Goal: Task Accomplishment & Management: Manage account settings

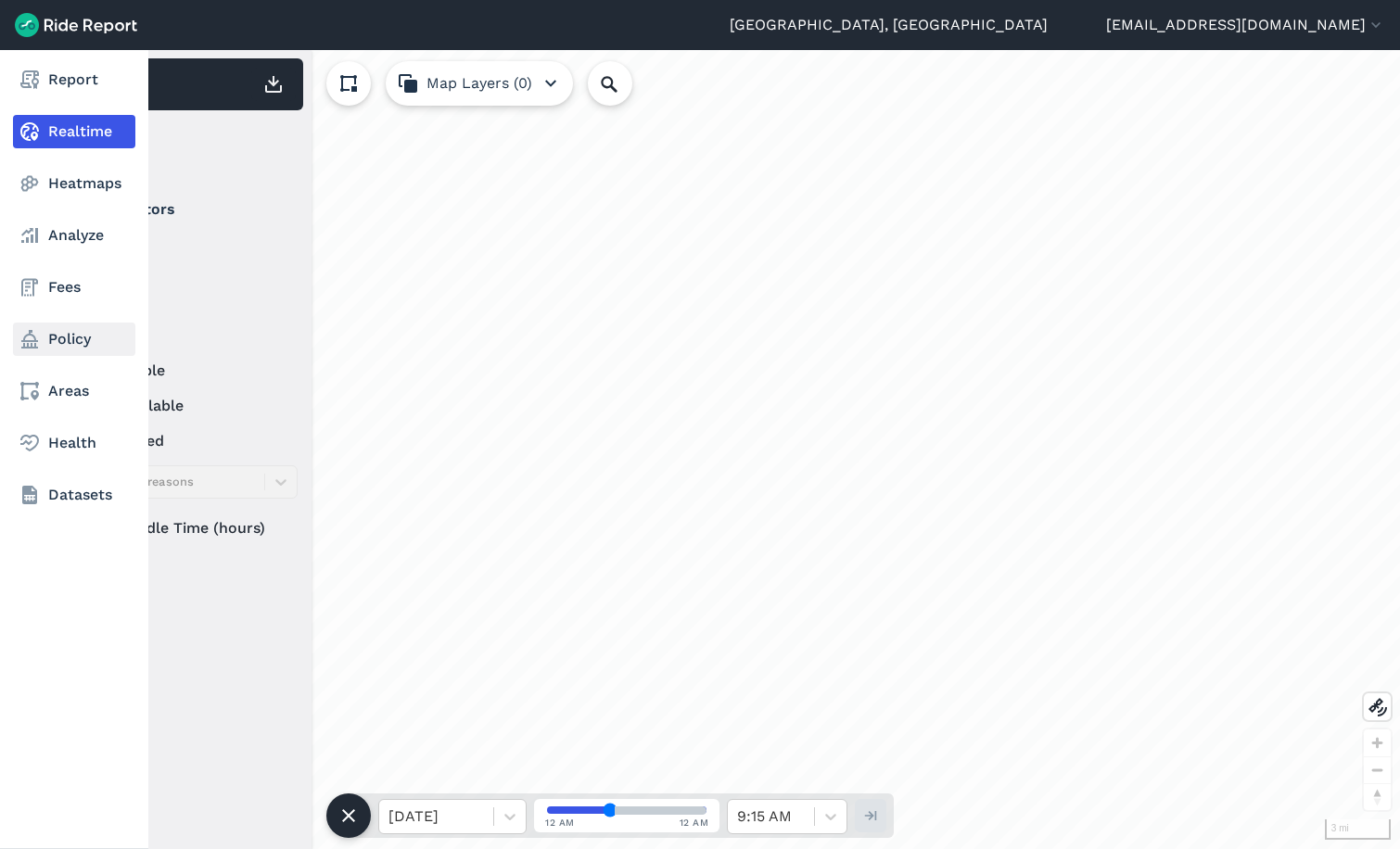
click at [65, 342] on link "Policy" at bounding box center [74, 340] width 122 height 34
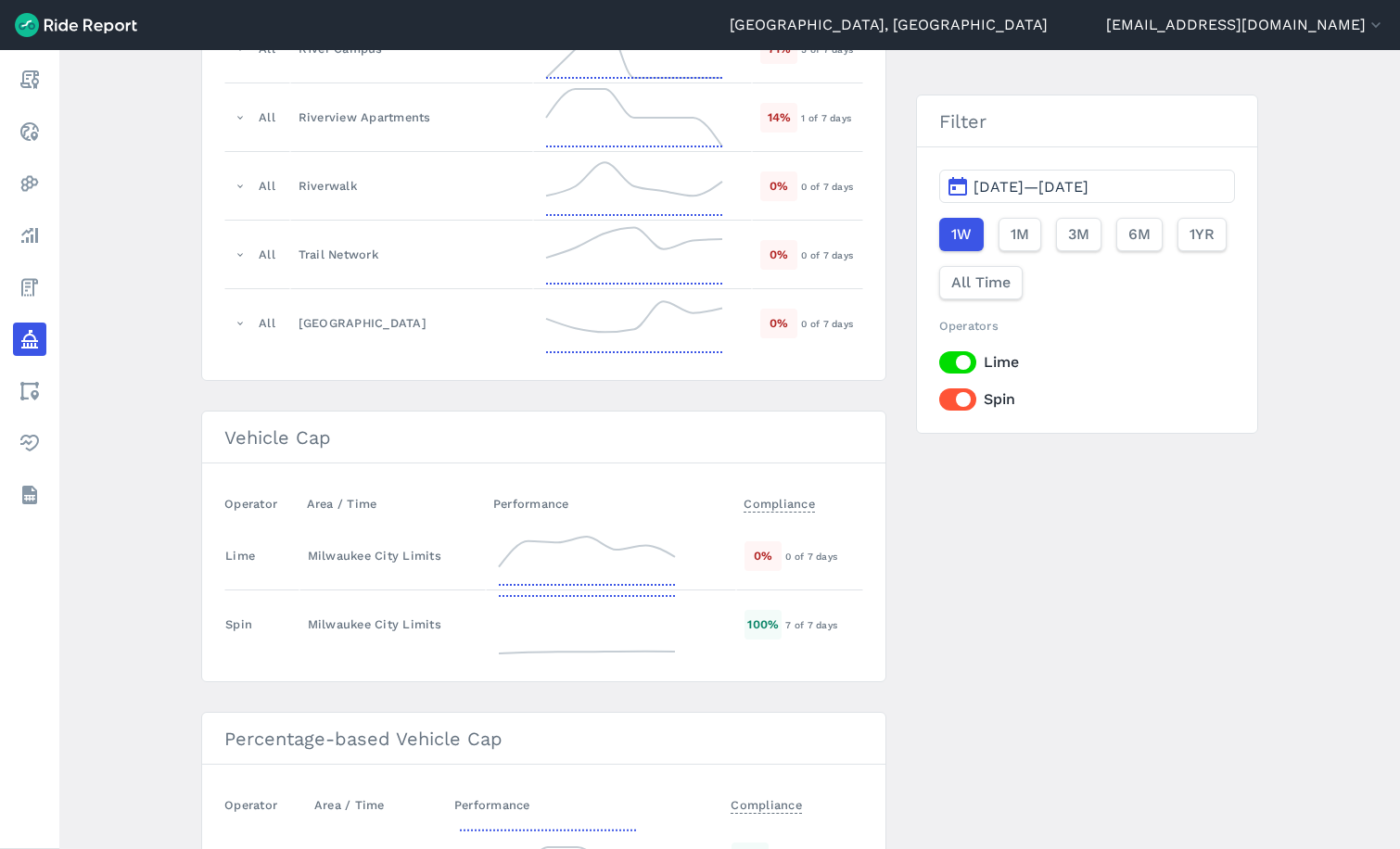
scroll to position [2749, 0]
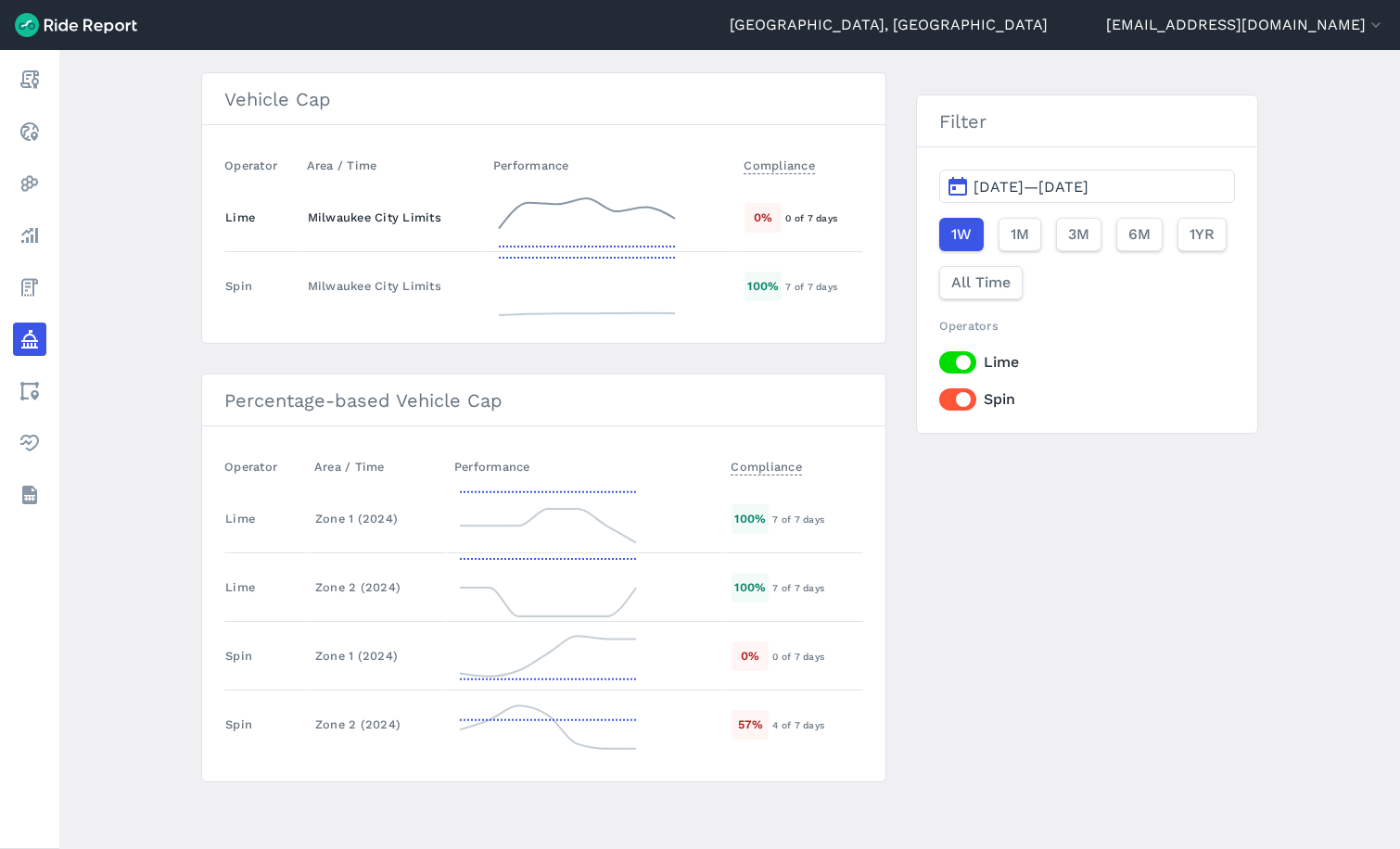
click at [340, 224] on div "Milwaukee City Limits" at bounding box center [393, 217] width 170 height 18
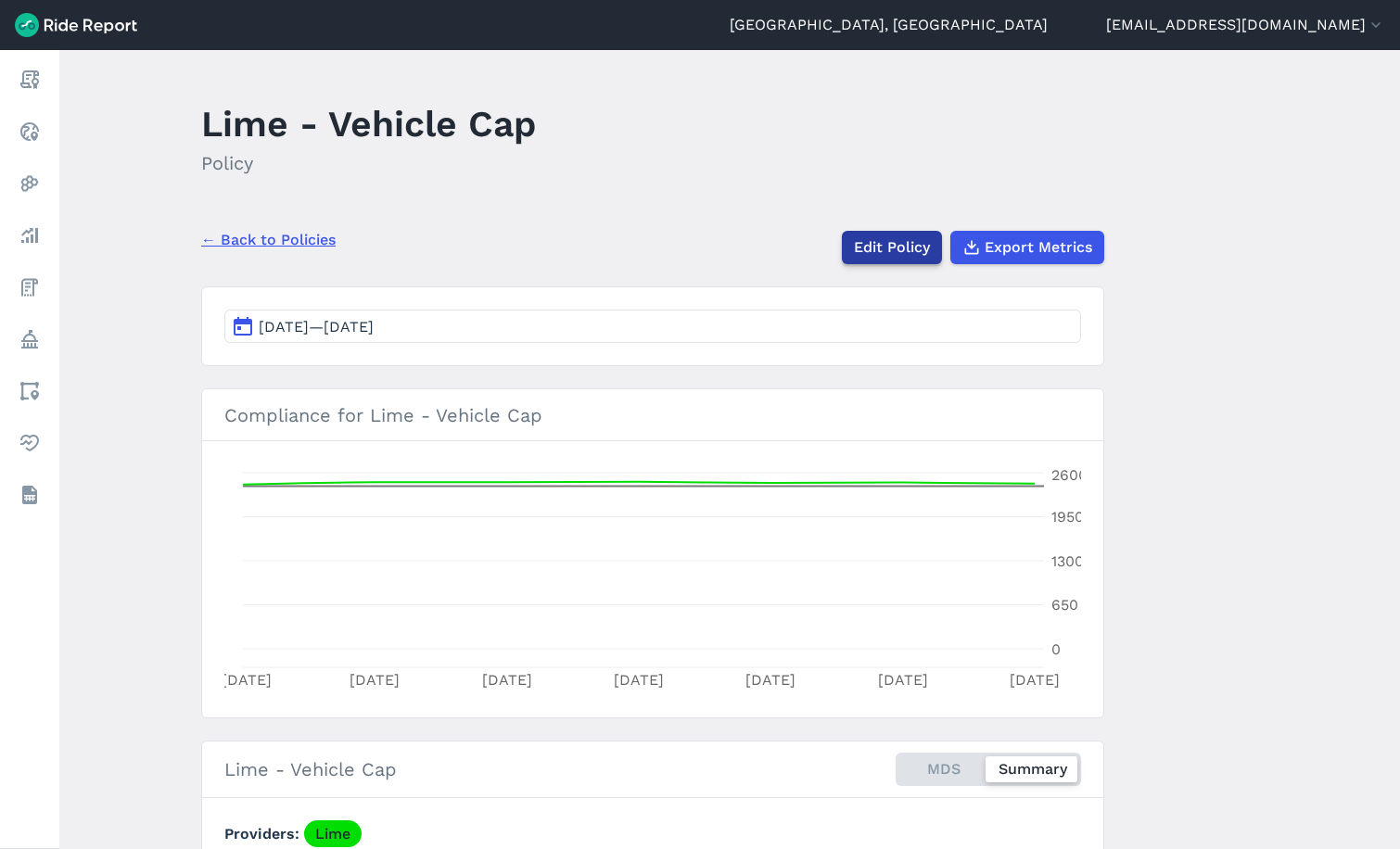
click at [906, 252] on link "Edit Policy" at bounding box center [892, 248] width 100 height 34
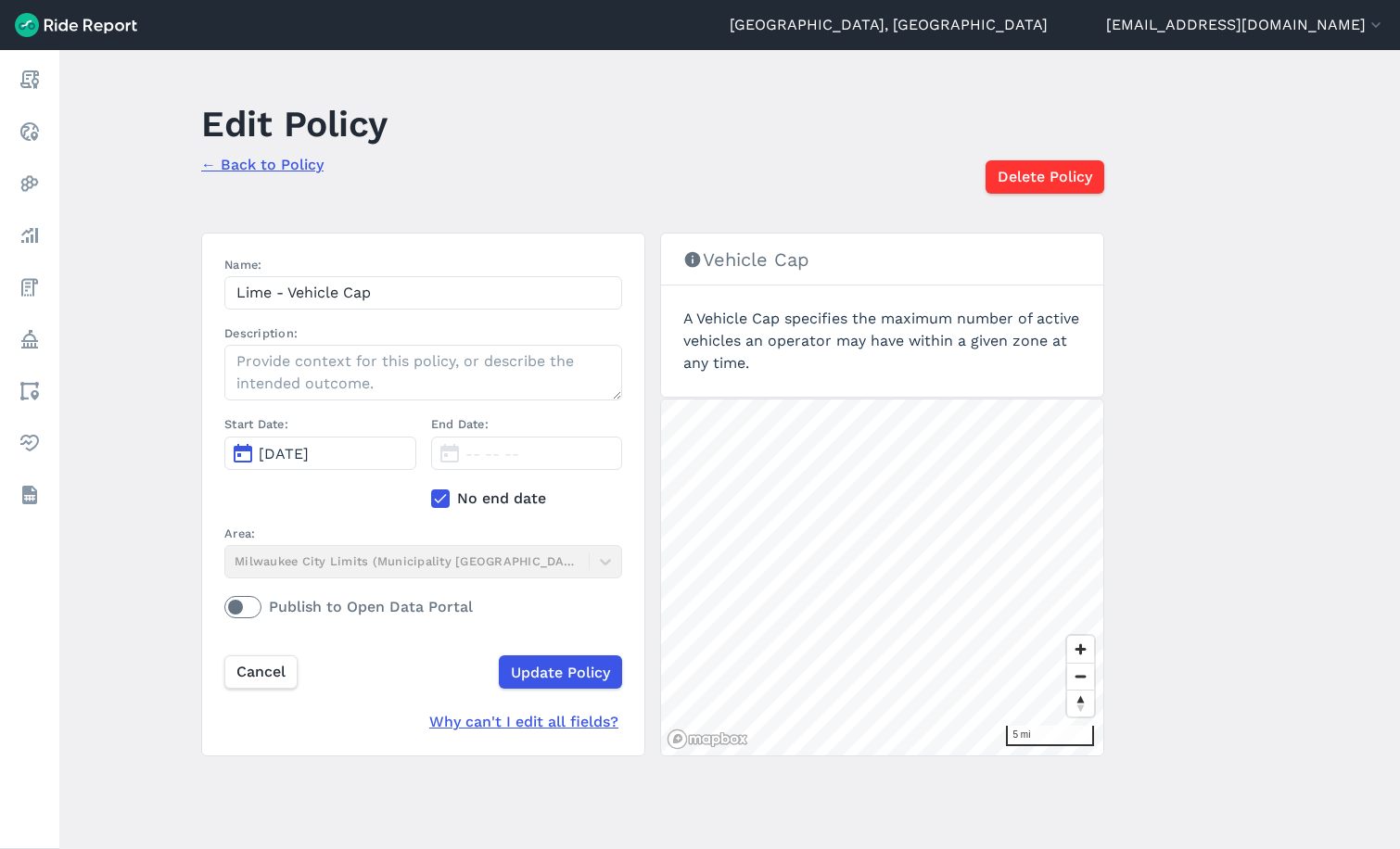
click at [457, 498] on label "No end date" at bounding box center [527, 499] width 192 height 23
click at [431, 498] on input "No end date" at bounding box center [431, 494] width 0 height 12
click at [504, 452] on span "[DATE]" at bounding box center [491, 454] width 50 height 18
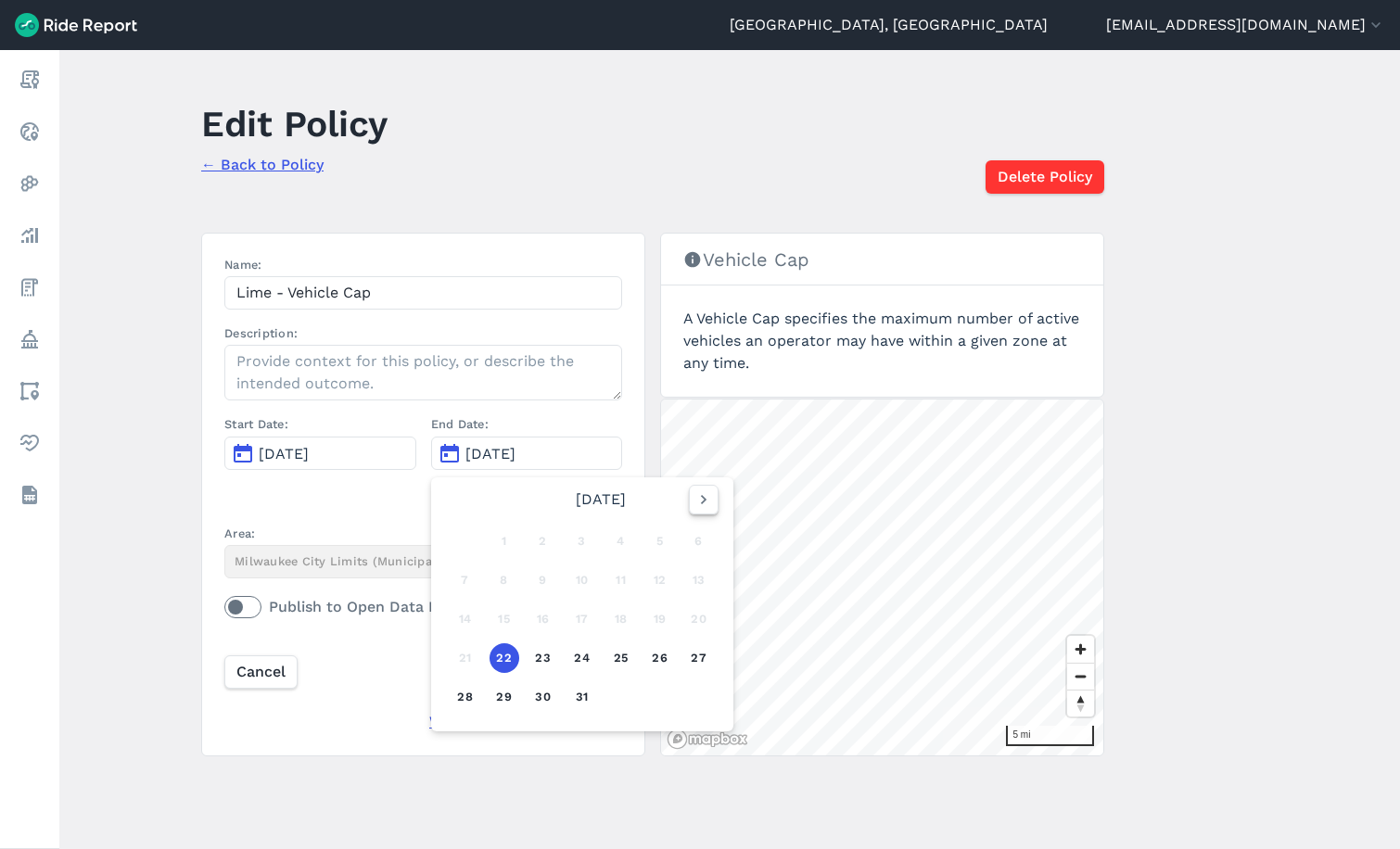
click at [695, 500] on icon "button" at bounding box center [704, 500] width 19 height 19
click at [580, 616] on button "18" at bounding box center [583, 619] width 30 height 30
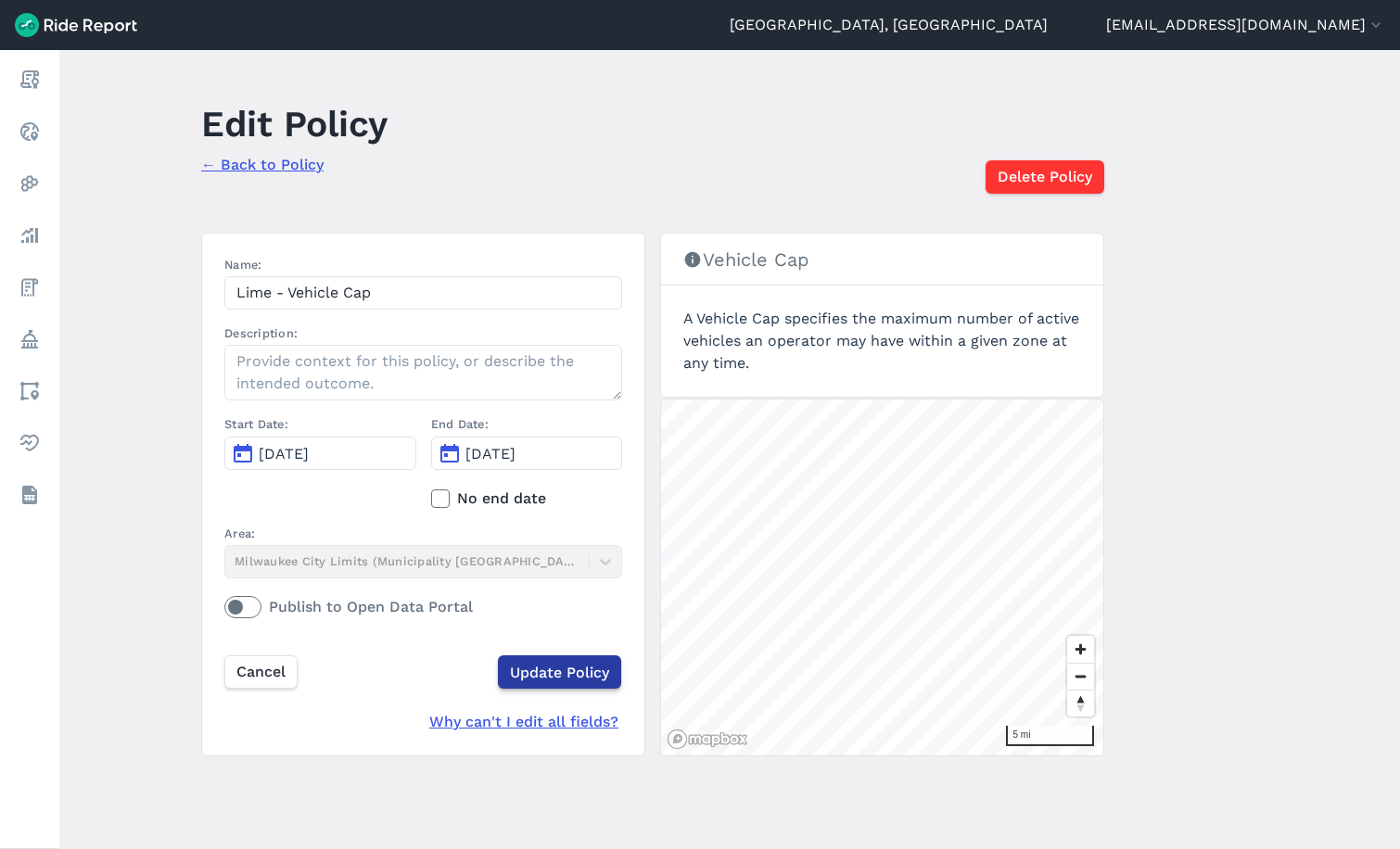
click at [562, 670] on input "Update Policy" at bounding box center [559, 672] width 123 height 34
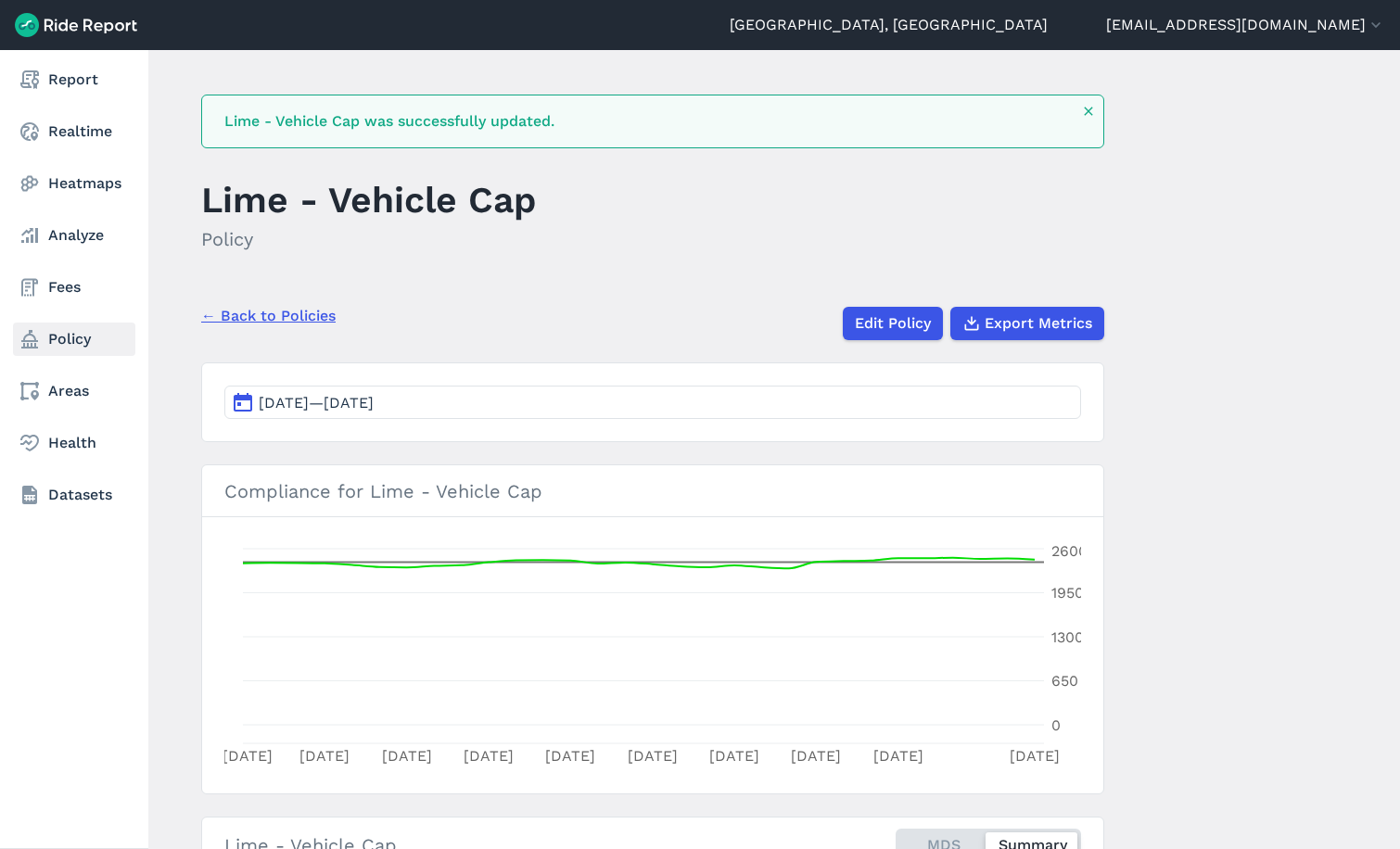
click at [67, 341] on link "Policy" at bounding box center [74, 340] width 122 height 34
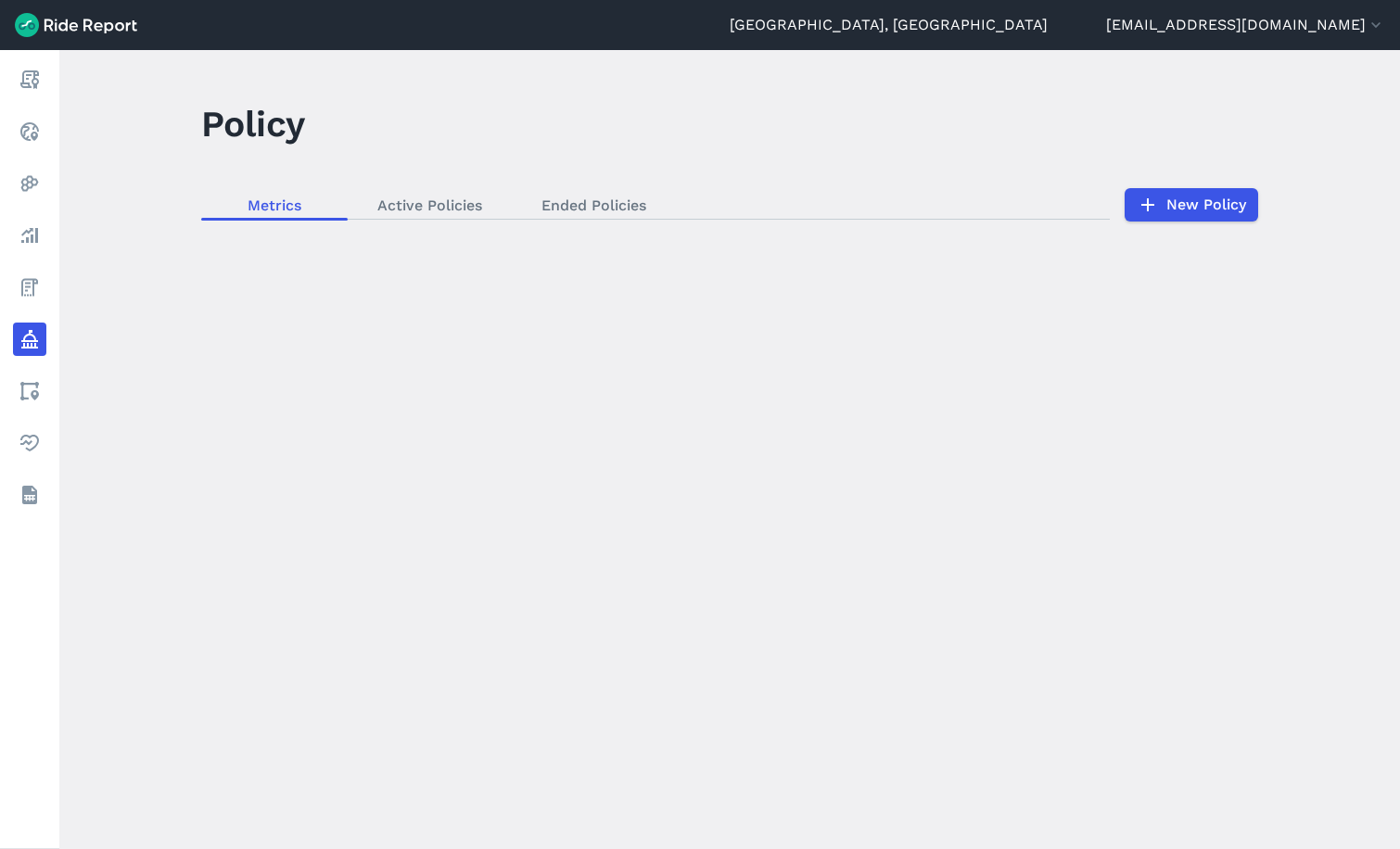
click at [1171, 205] on div "loading" at bounding box center [730, 450] width 1341 height 800
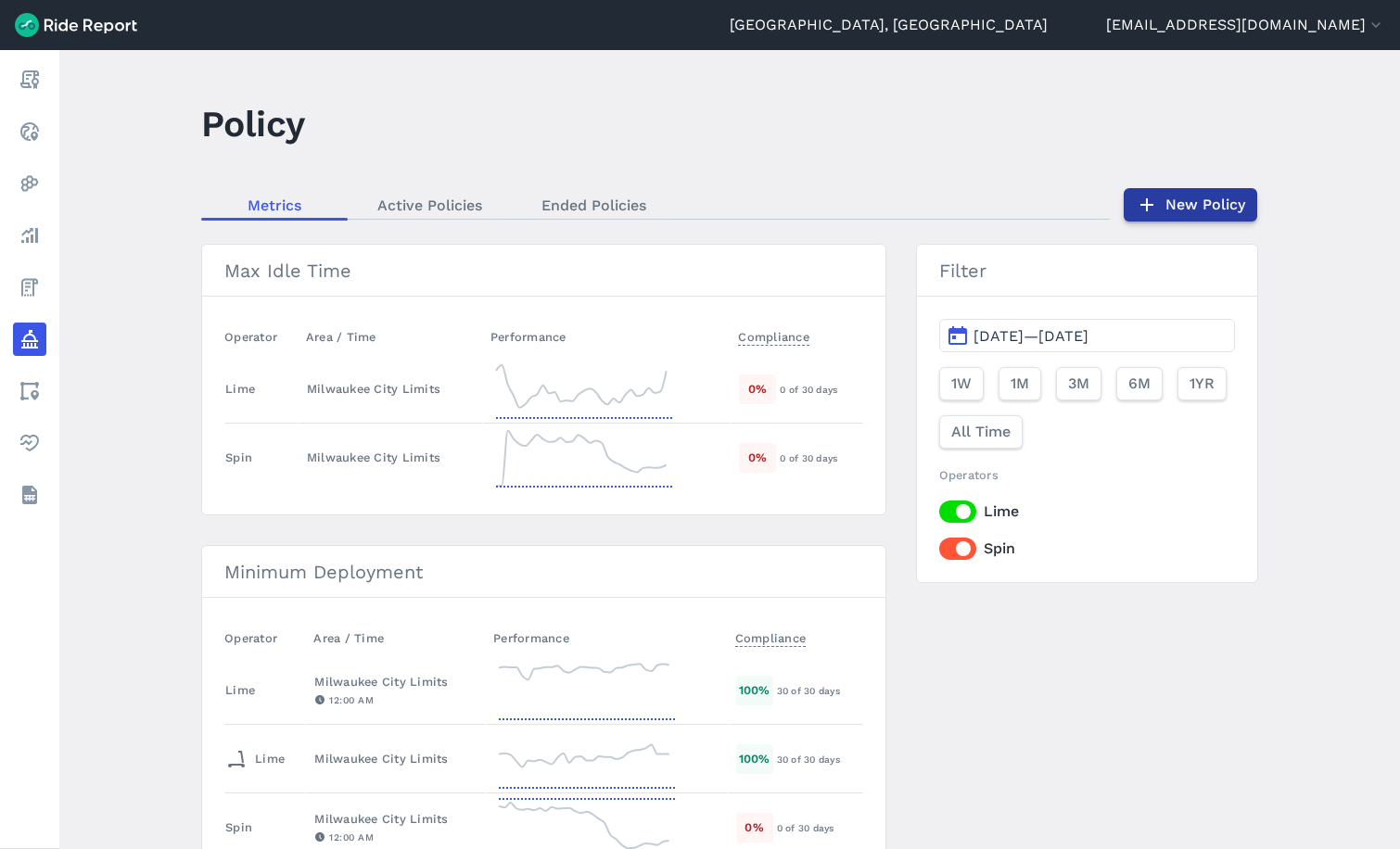
click at [1210, 200] on link "New Policy" at bounding box center [1190, 205] width 133 height 34
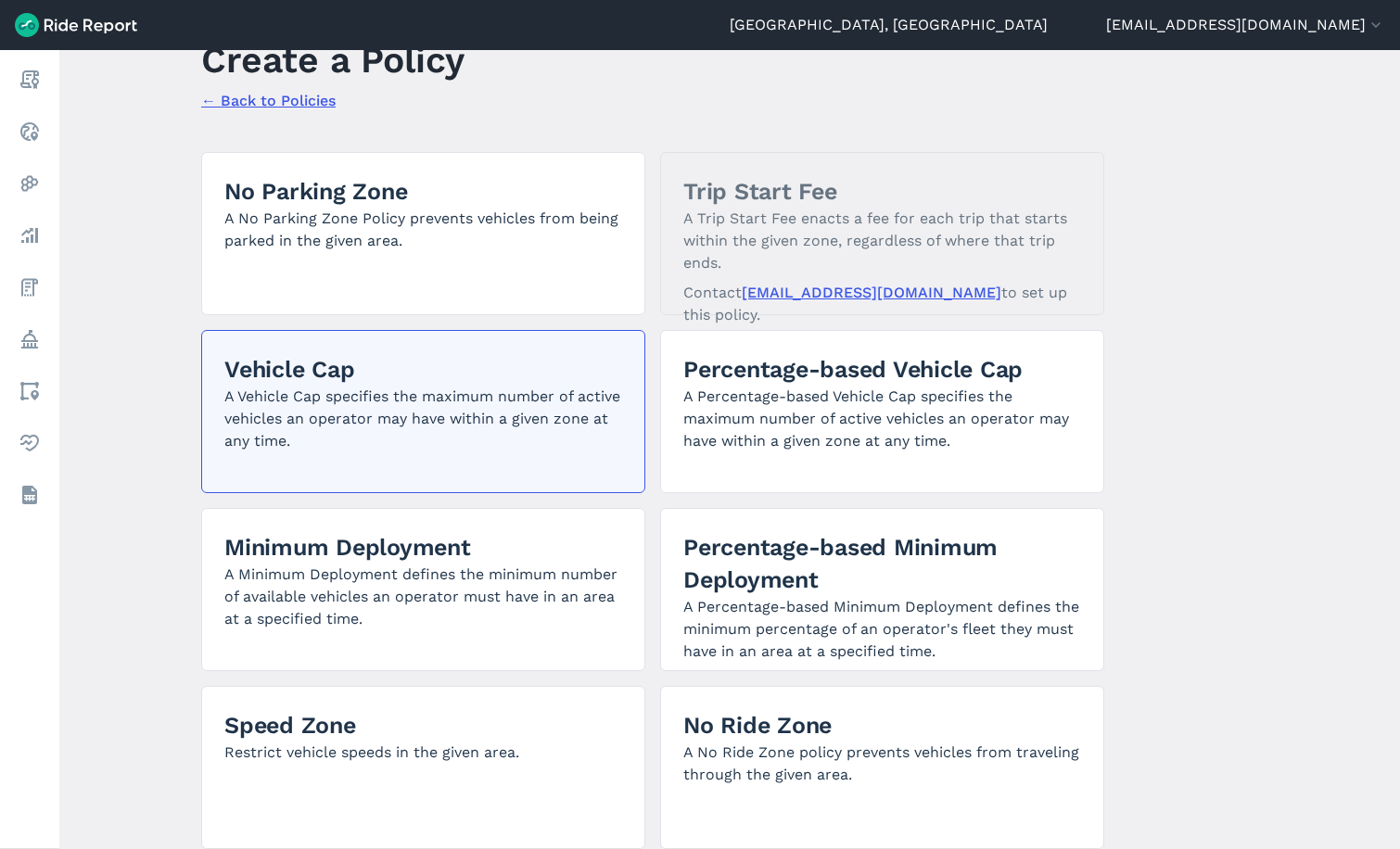
scroll to position [93, 0]
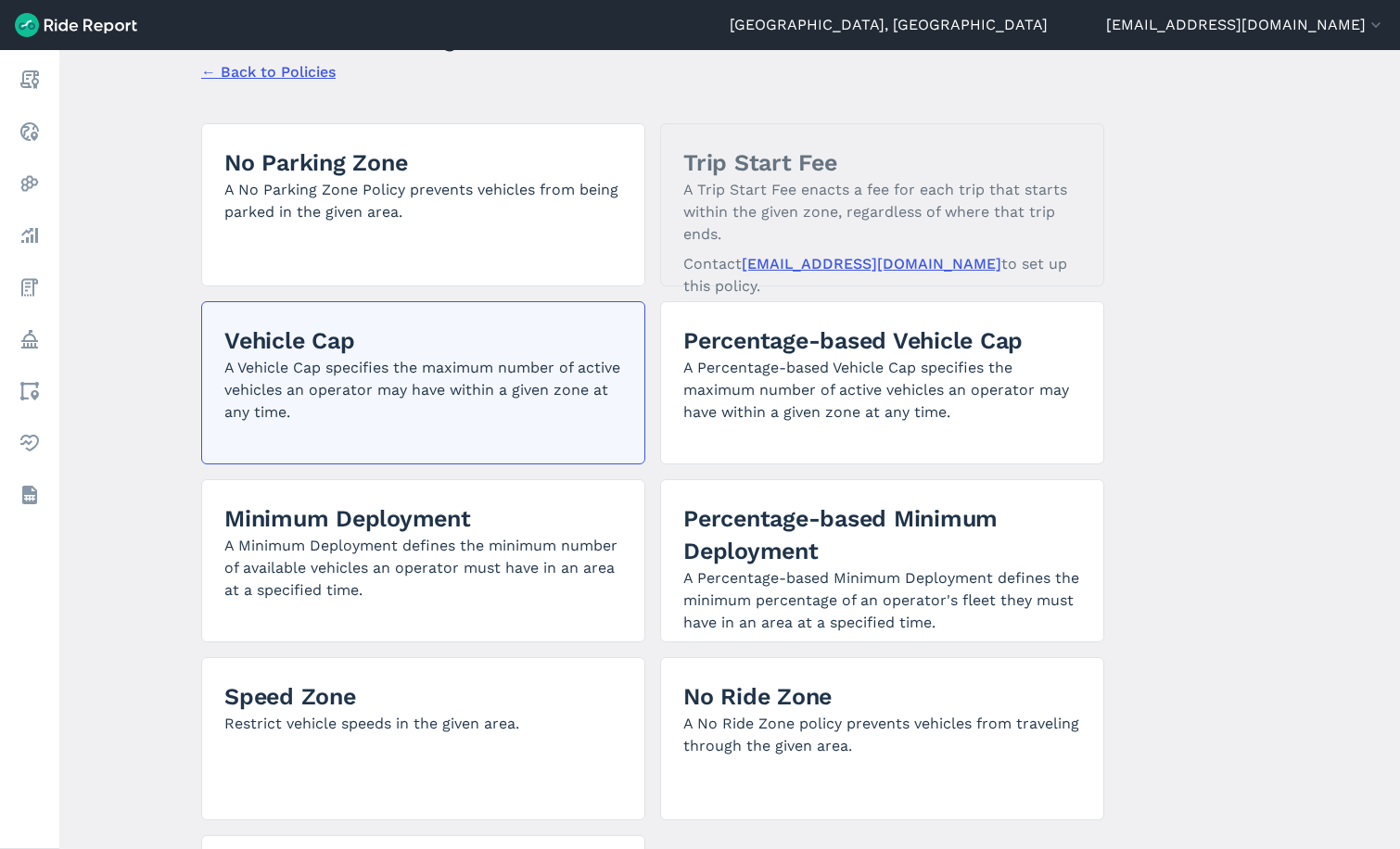
click at [424, 393] on p "A Vehicle Cap specifies the maximum number of active vehicles an operator may h…" at bounding box center [423, 391] width 398 height 67
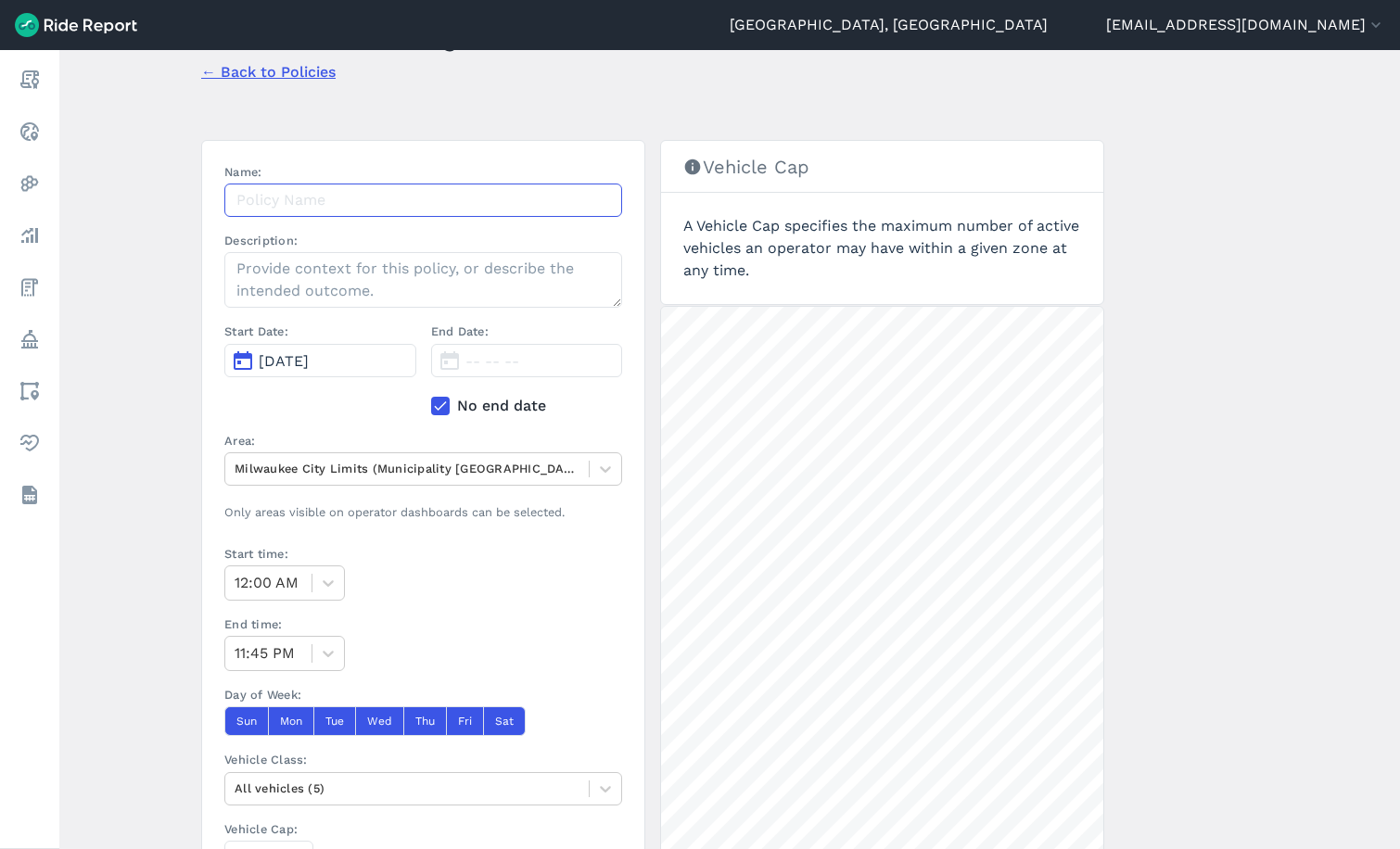
click at [328, 201] on input "Name:" at bounding box center [423, 200] width 398 height 34
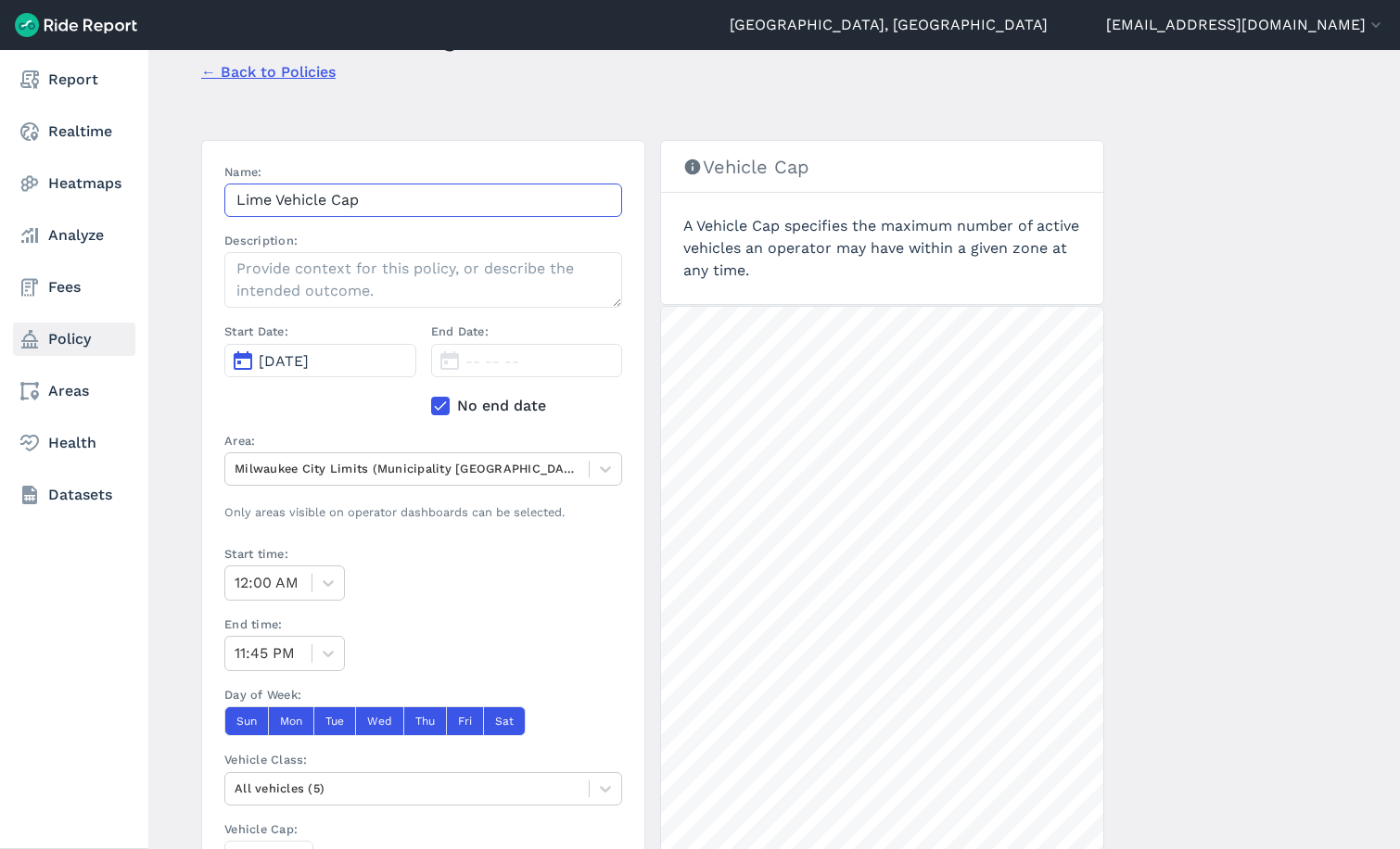
type input "Lime Vehicle Cap"
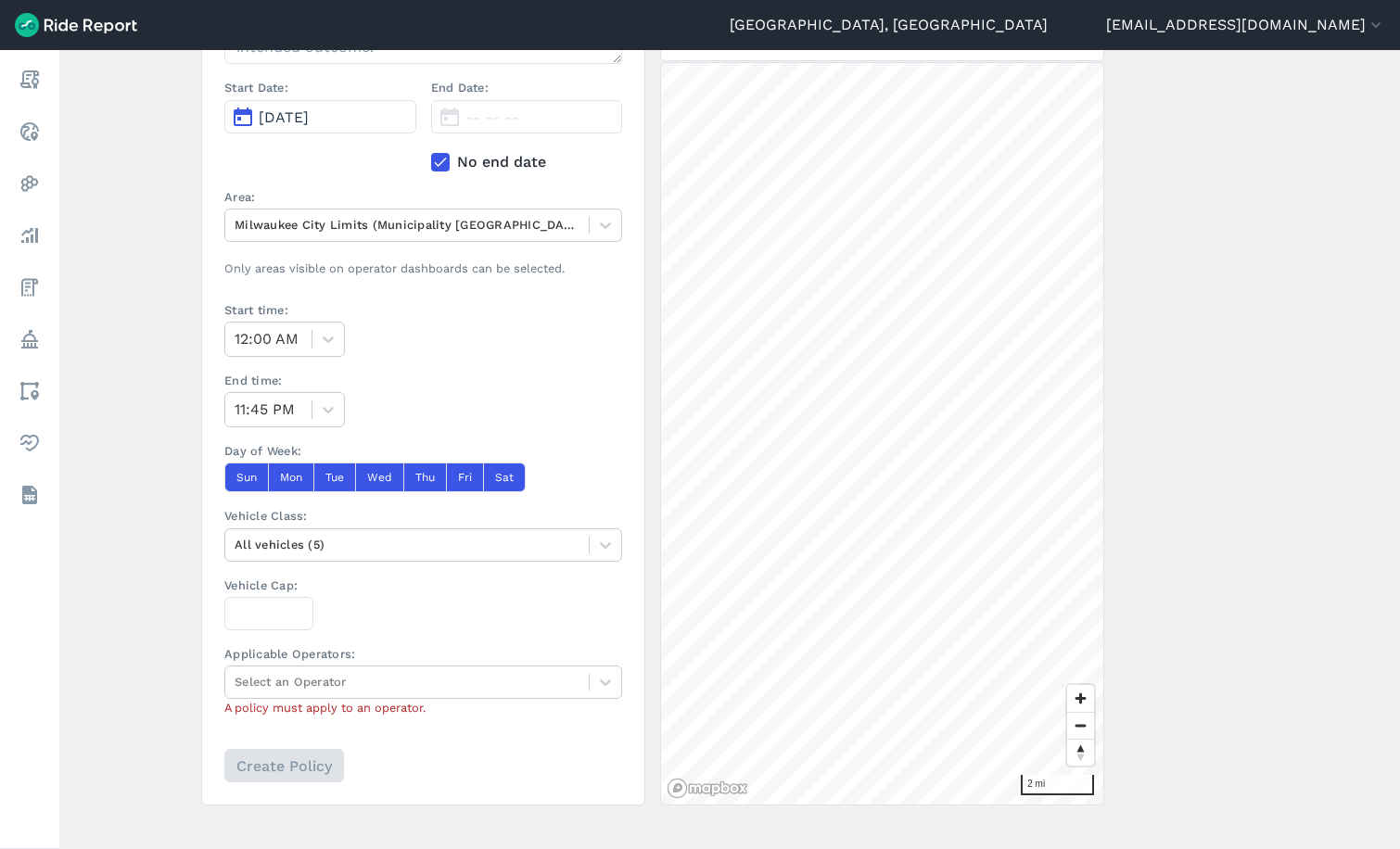
scroll to position [359, 0]
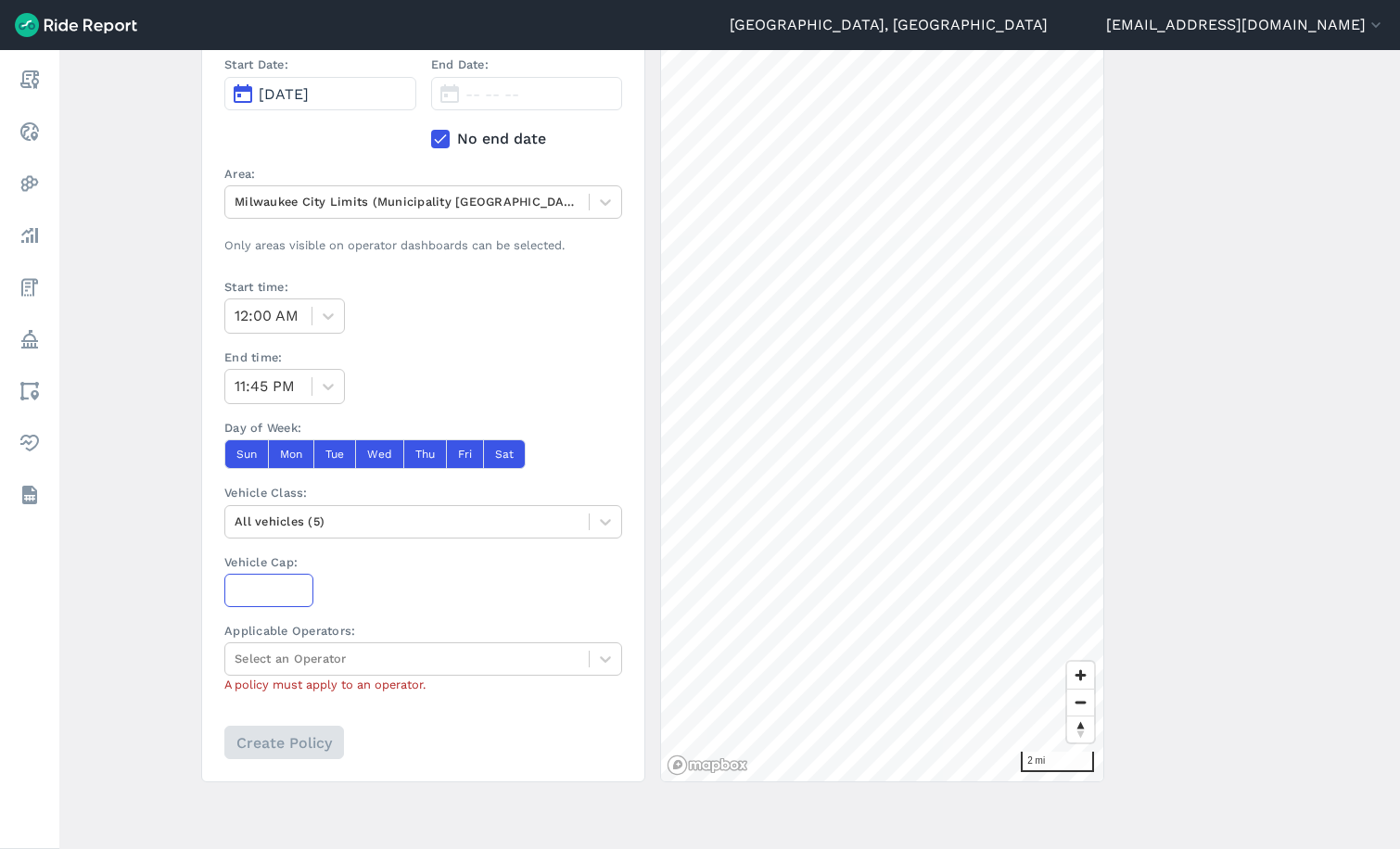
click at [265, 588] on input "Vehicle Cap:" at bounding box center [269, 590] width 89 height 34
type input "2600"
click at [298, 677] on span "A policy must apply to an operator." at bounding box center [423, 685] width 398 height 18
click at [305, 665] on div at bounding box center [407, 659] width 345 height 22
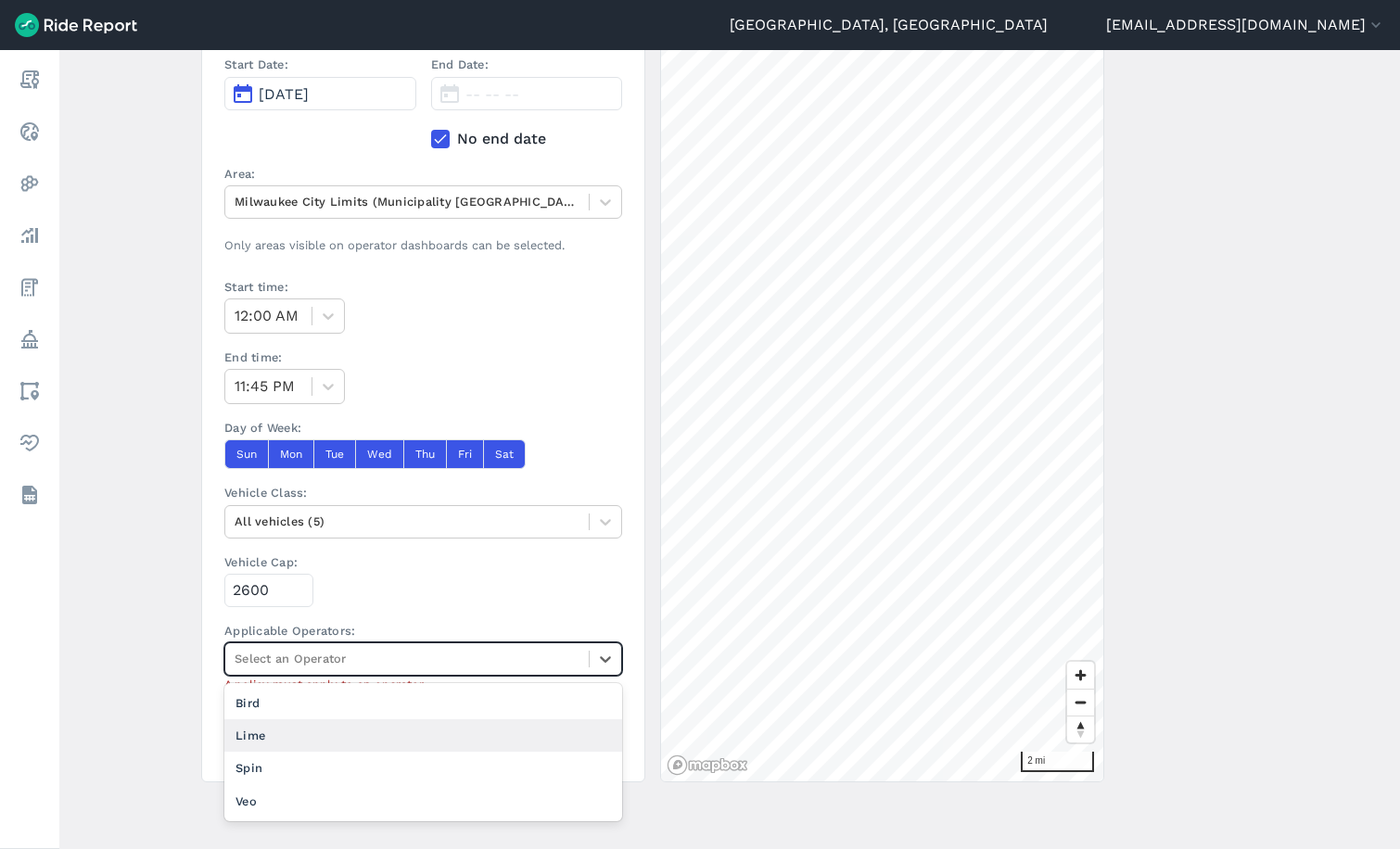
click at [282, 732] on div "Lime" at bounding box center [423, 735] width 398 height 33
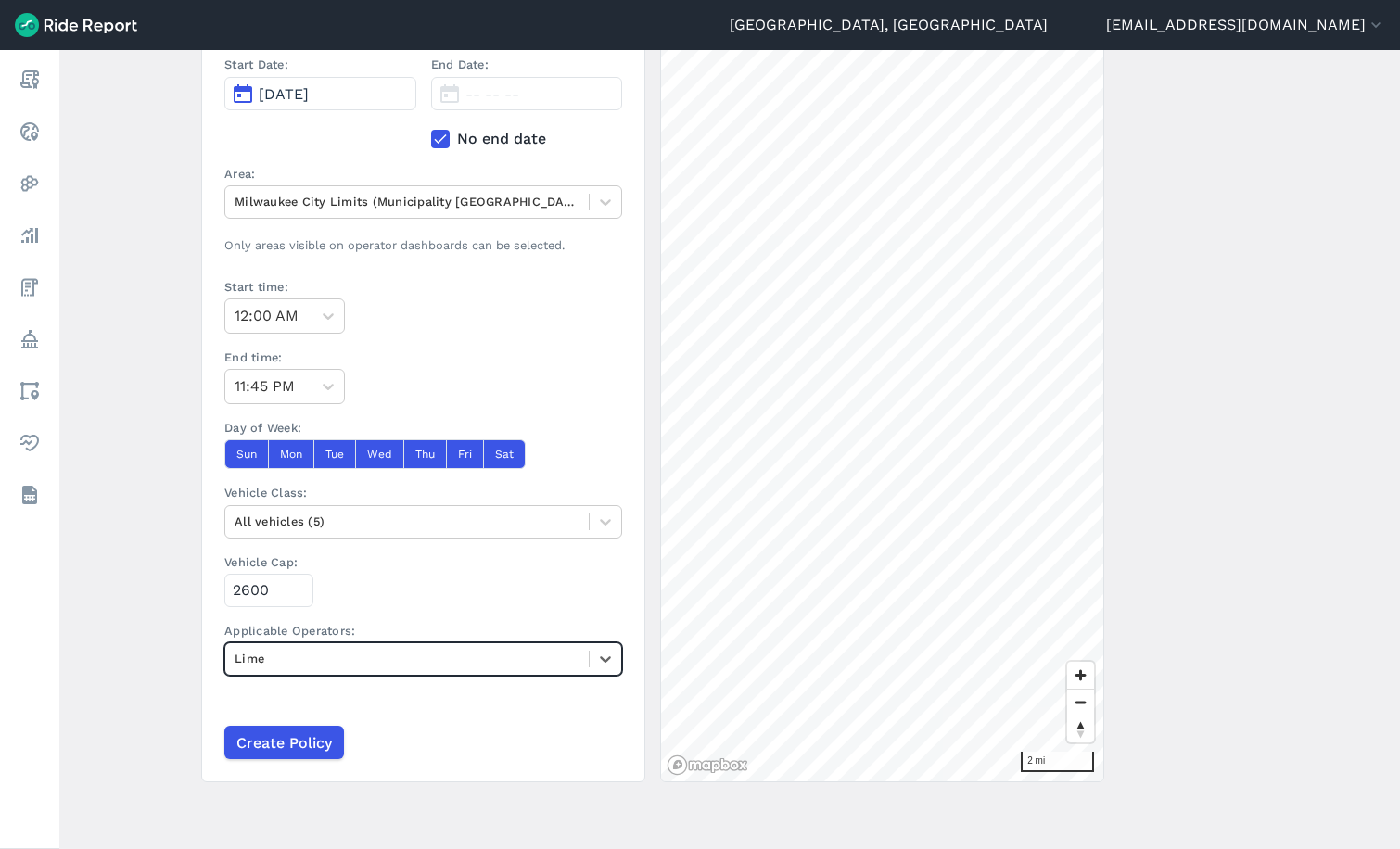
click at [154, 677] on main "Create a Policy ← Back to Policies Name: Lime Vehicle Cap Description: Start Da…" at bounding box center [730, 450] width 1341 height 800
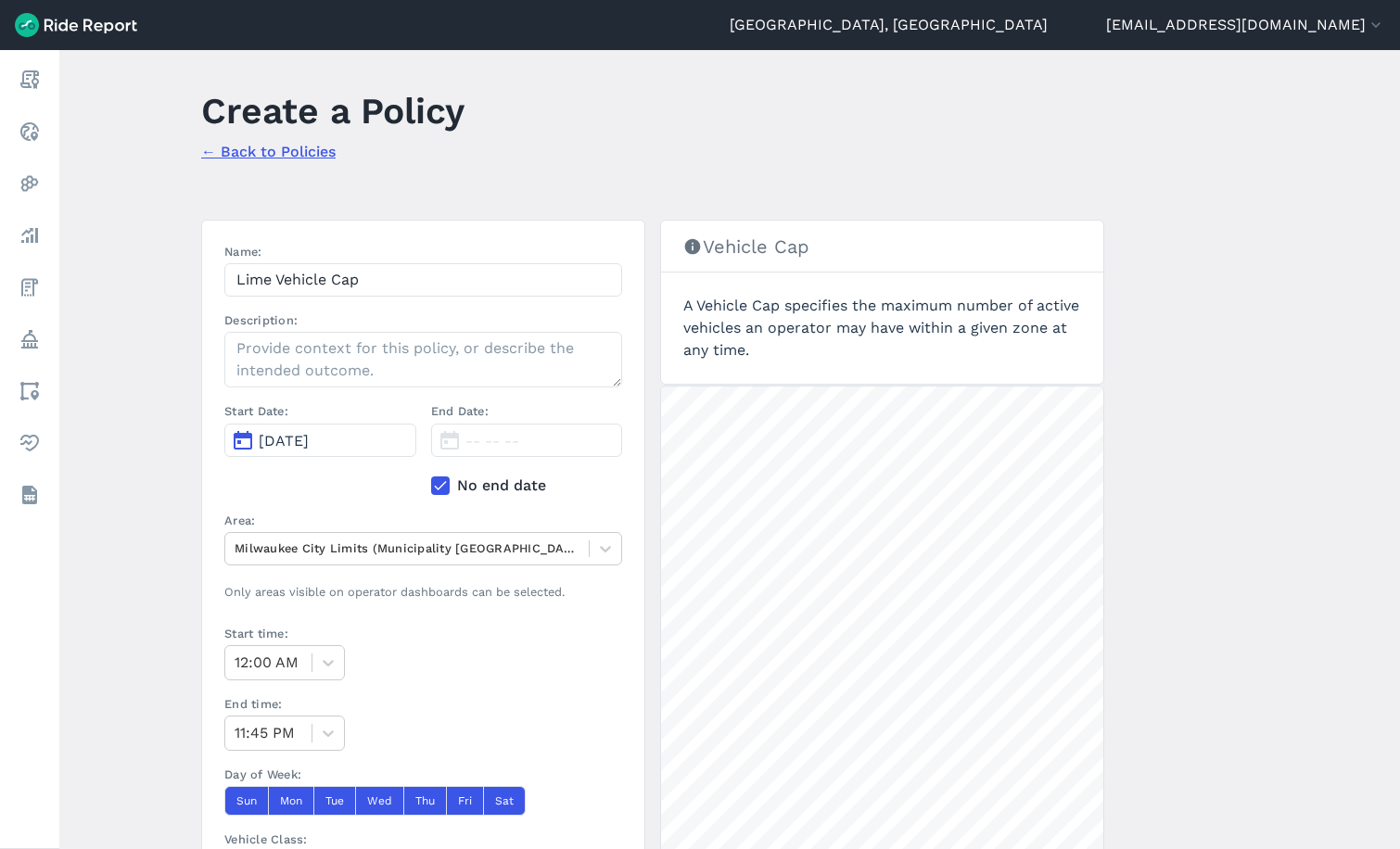
scroll to position [0, 0]
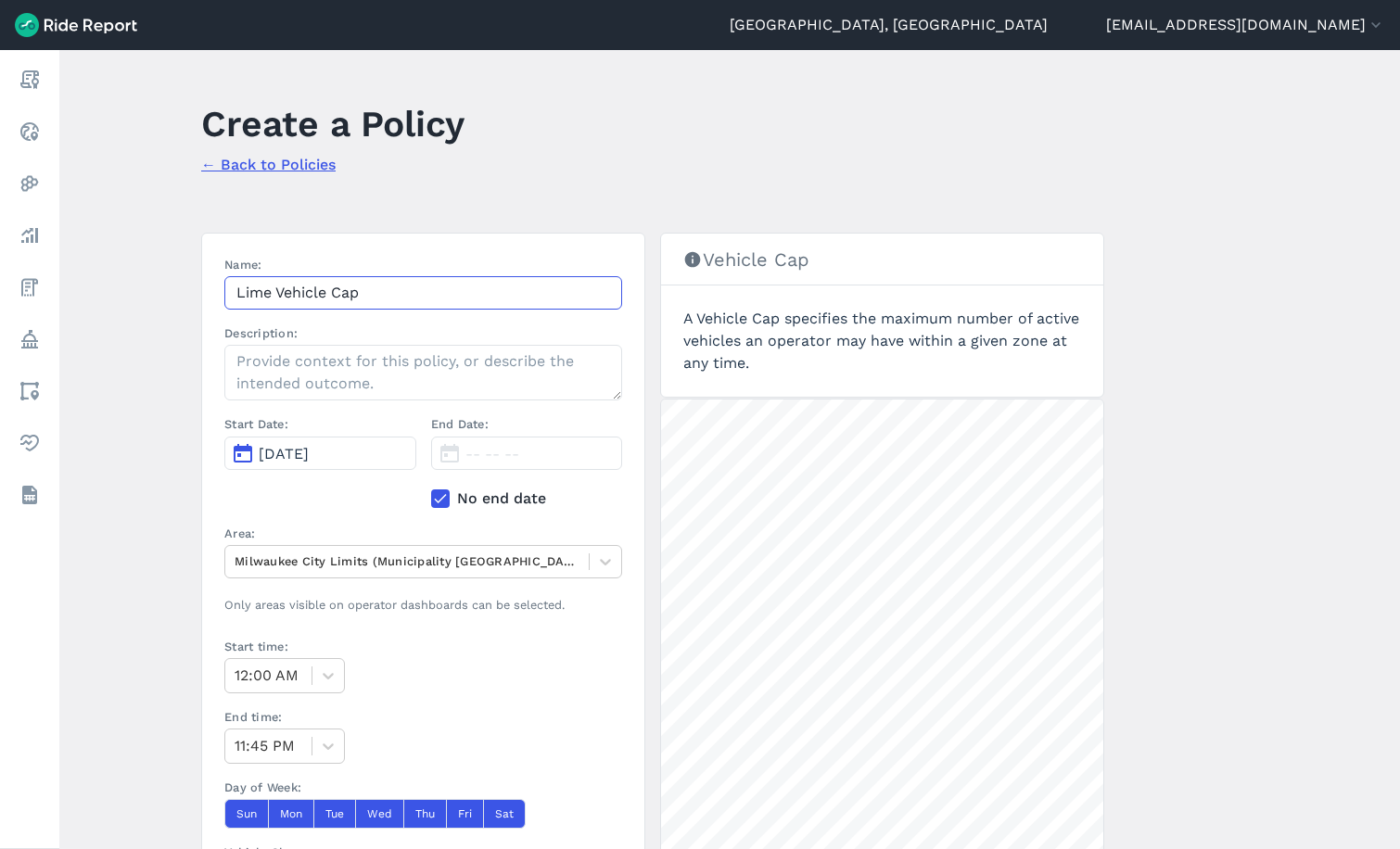
drag, startPoint x: 390, startPoint y: 288, endPoint x: 276, endPoint y: 295, distance: 114.2
click at [276, 295] on input "Lime Vehicle Cap" at bounding box center [423, 293] width 398 height 34
type input "Lime - Vehicle Cap"
click at [115, 331] on main "Create a Policy ← Back to Policies Name: Lime - Vehicle Cap Description: Start …" at bounding box center [730, 450] width 1341 height 800
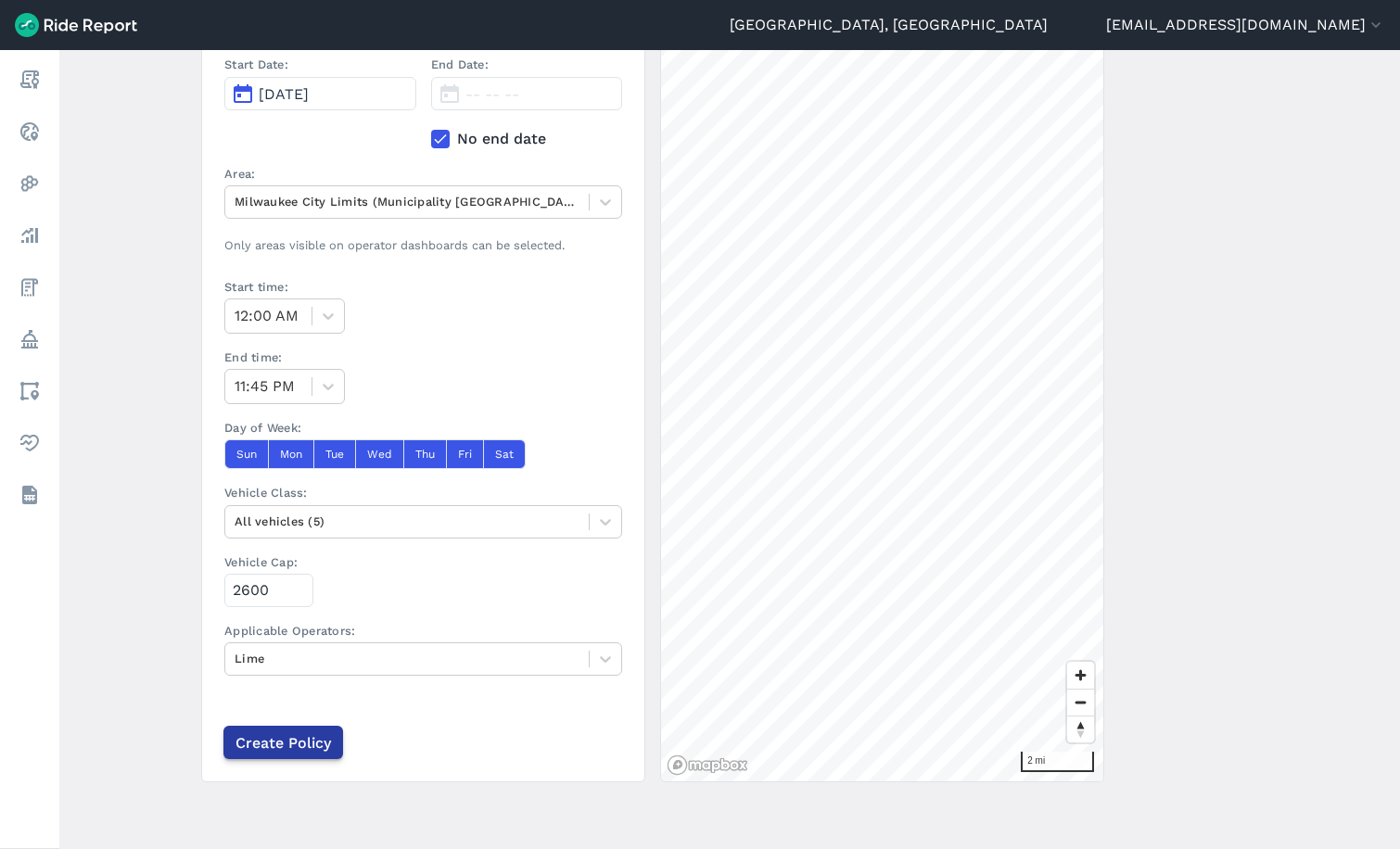
click at [304, 744] on input "Create Policy" at bounding box center [282, 742] width 119 height 34
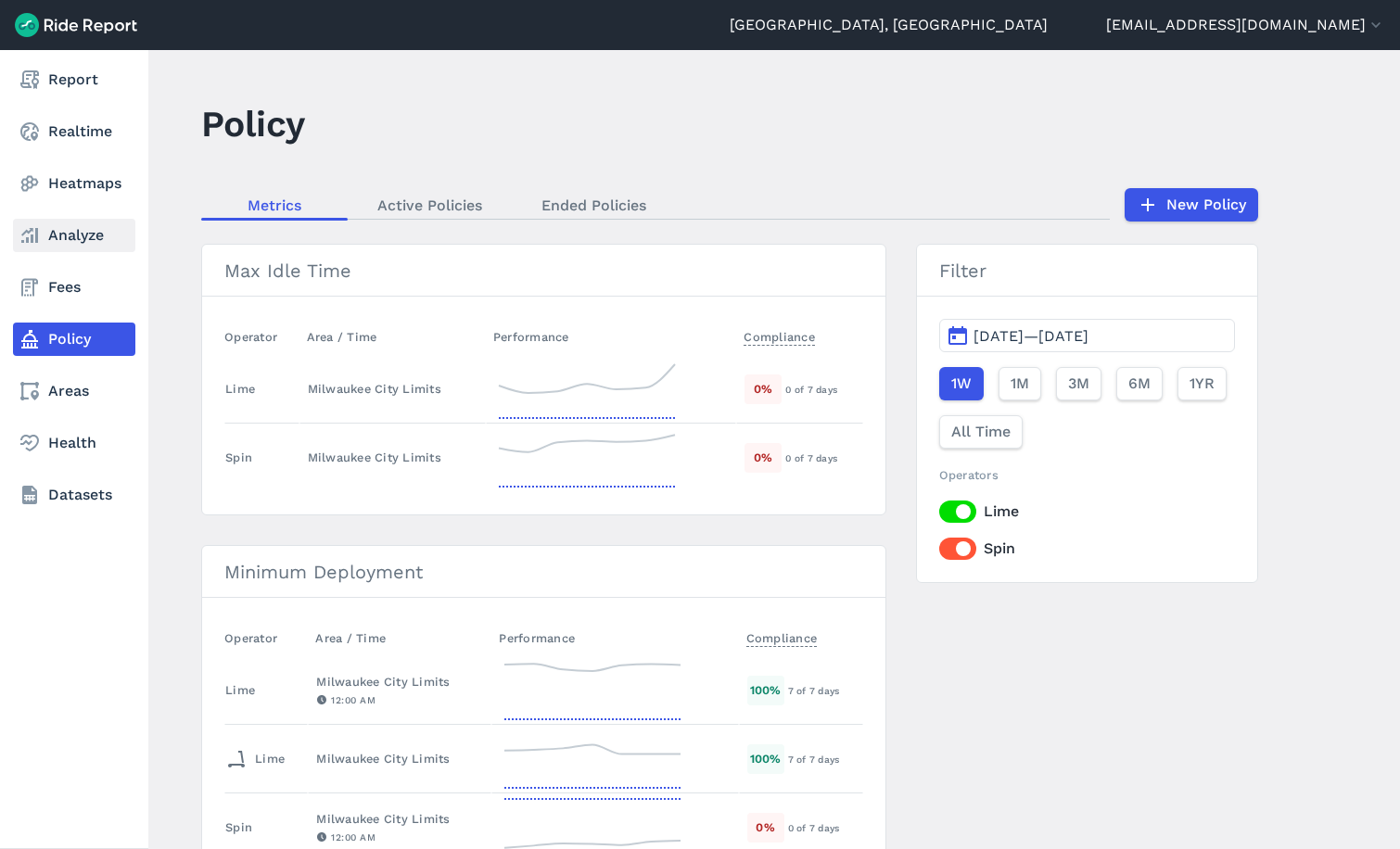
click at [79, 232] on link "Analyze" at bounding box center [74, 236] width 122 height 34
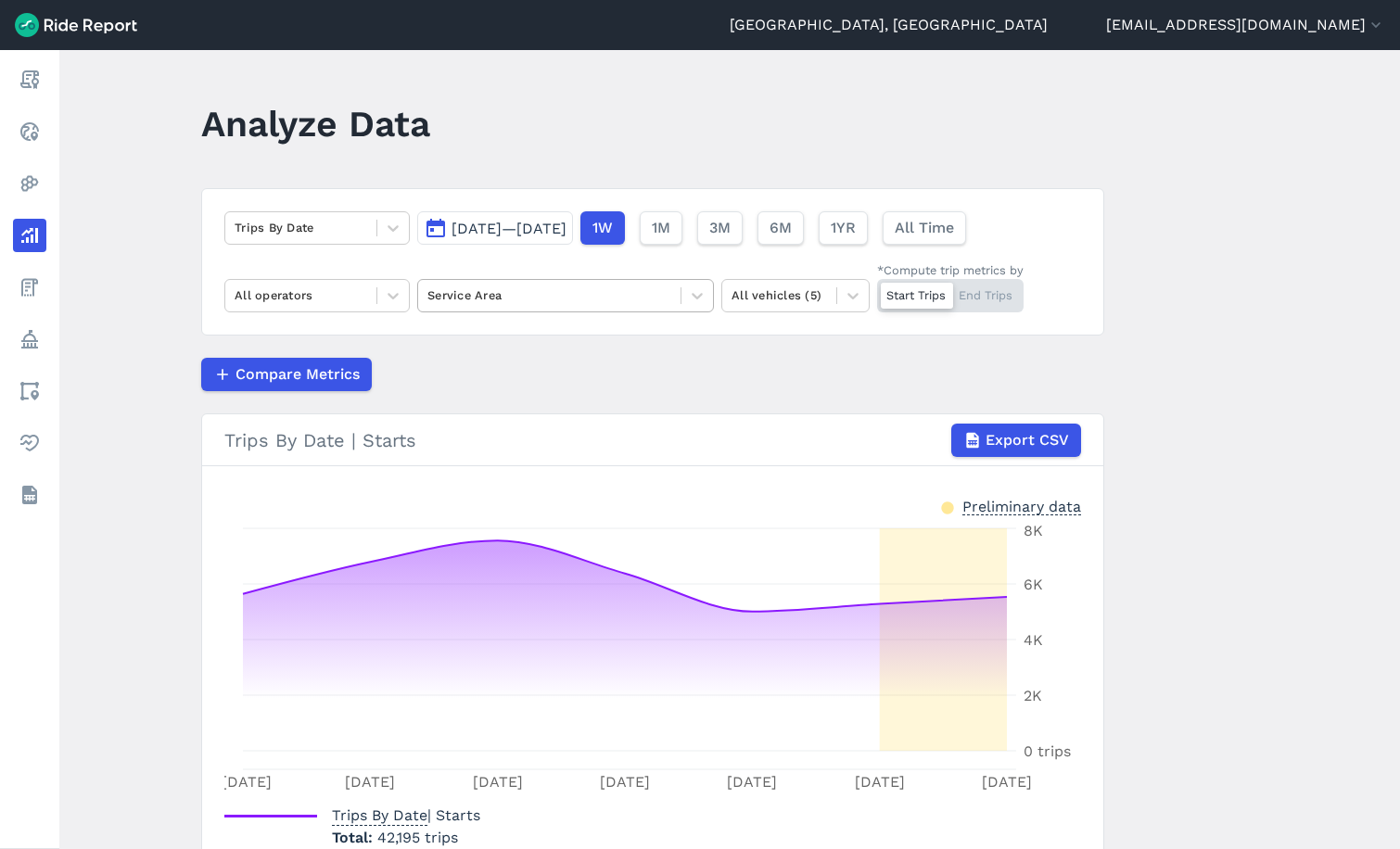
click at [506, 290] on div at bounding box center [549, 295] width 244 height 22
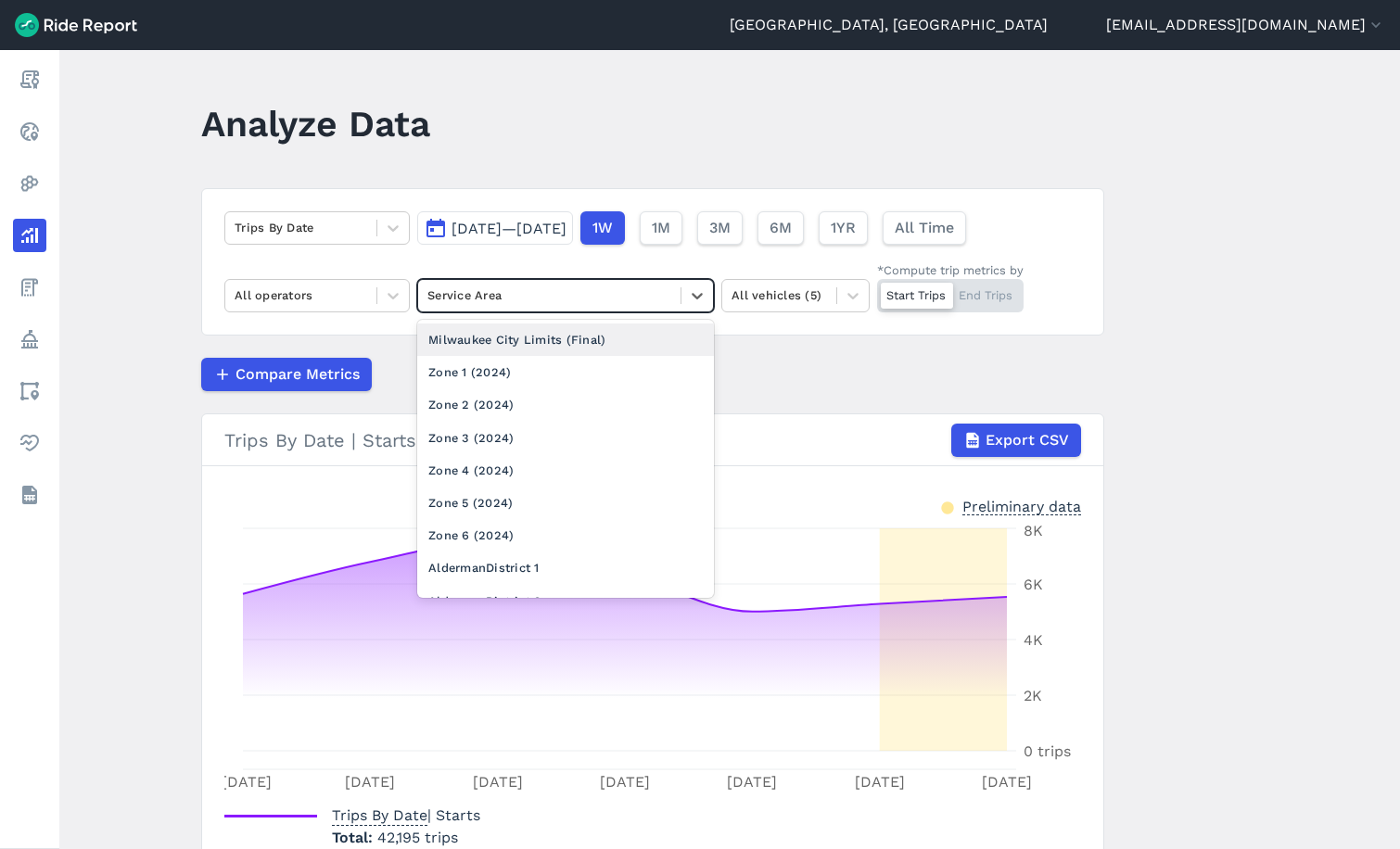
click at [496, 346] on div "Milwaukee City Limits (Final)" at bounding box center [566, 340] width 297 height 33
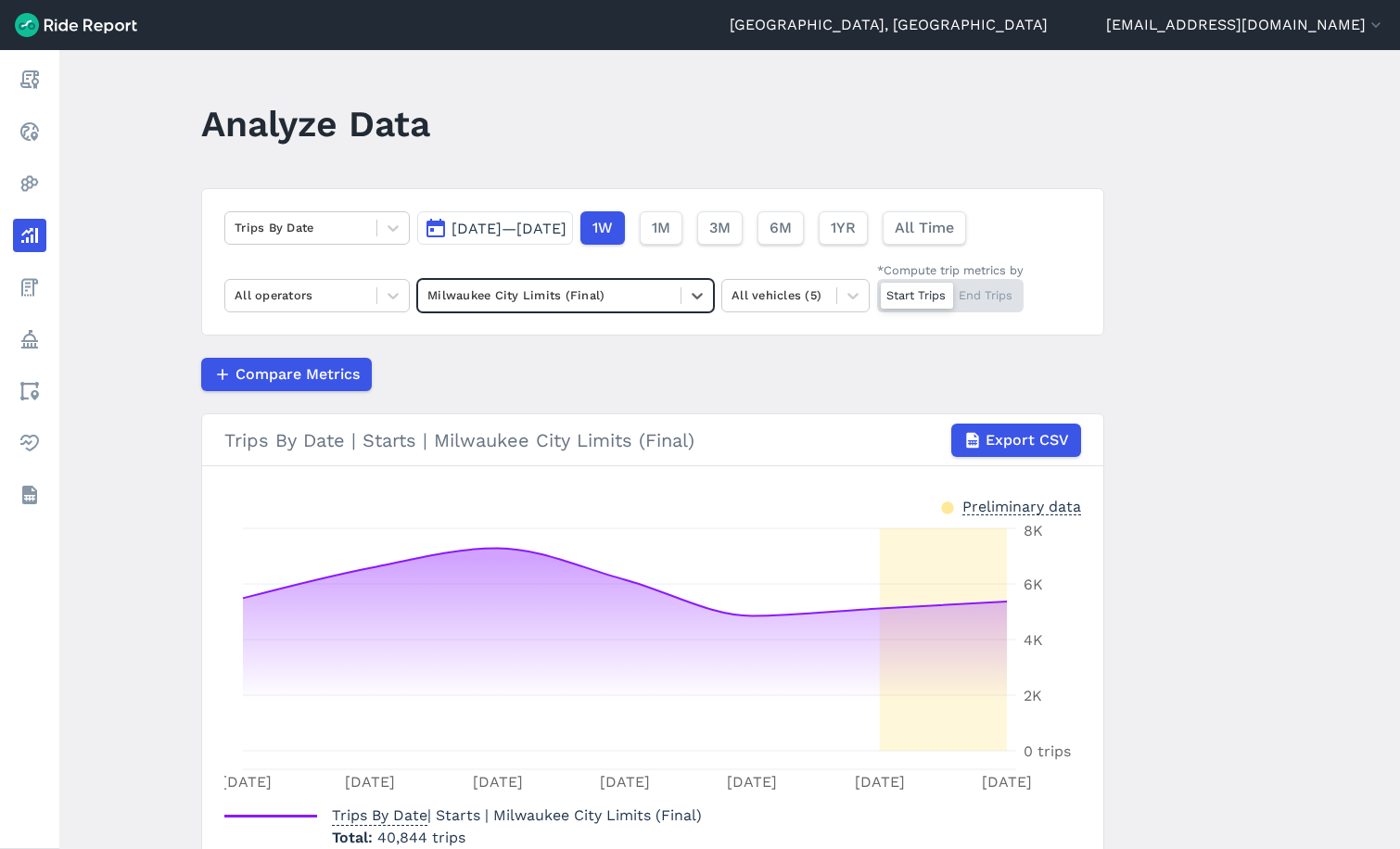
click at [470, 229] on span "[DATE]—[DATE]" at bounding box center [508, 229] width 115 height 18
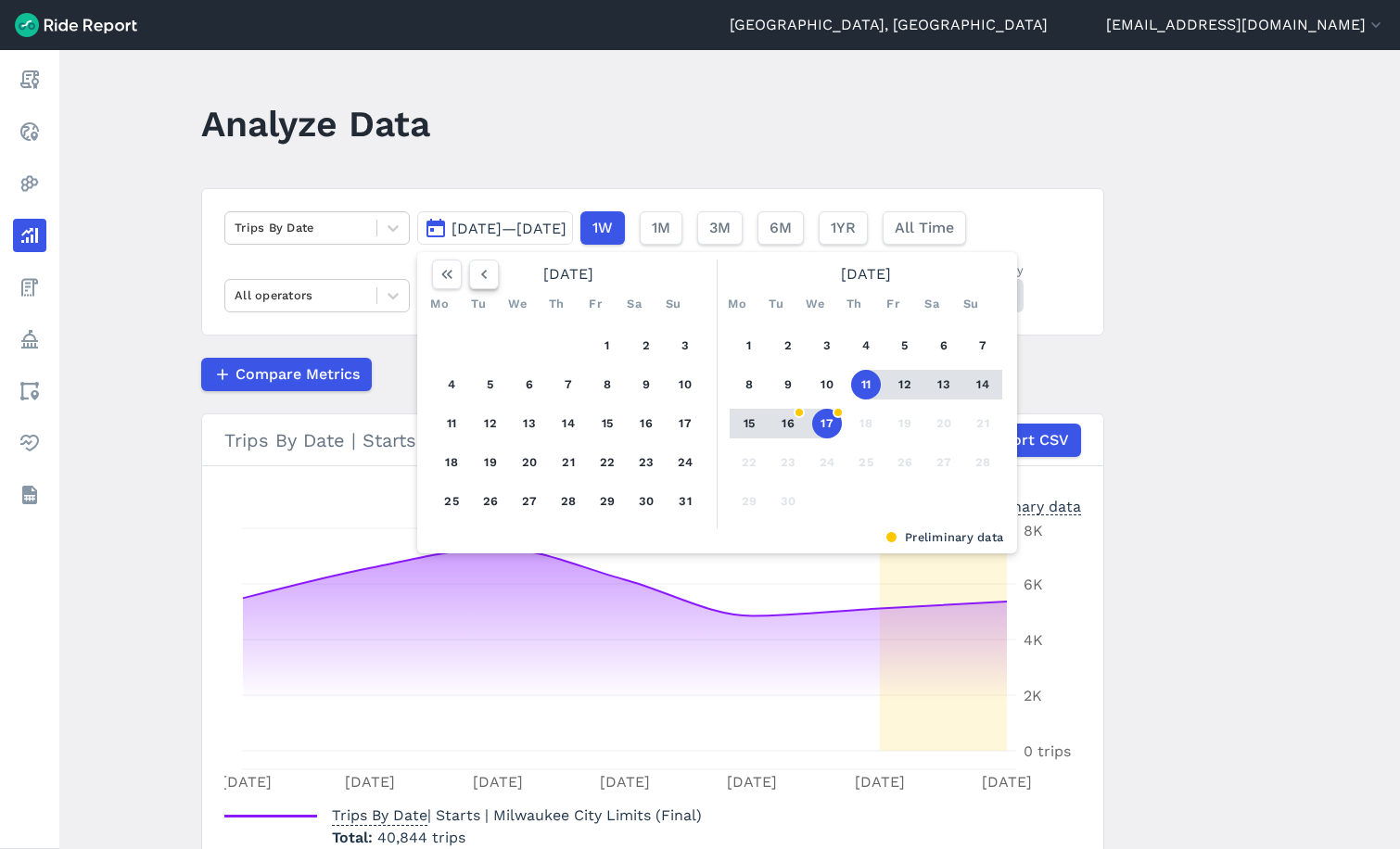
click at [475, 276] on icon "button" at bounding box center [484, 274] width 19 height 19
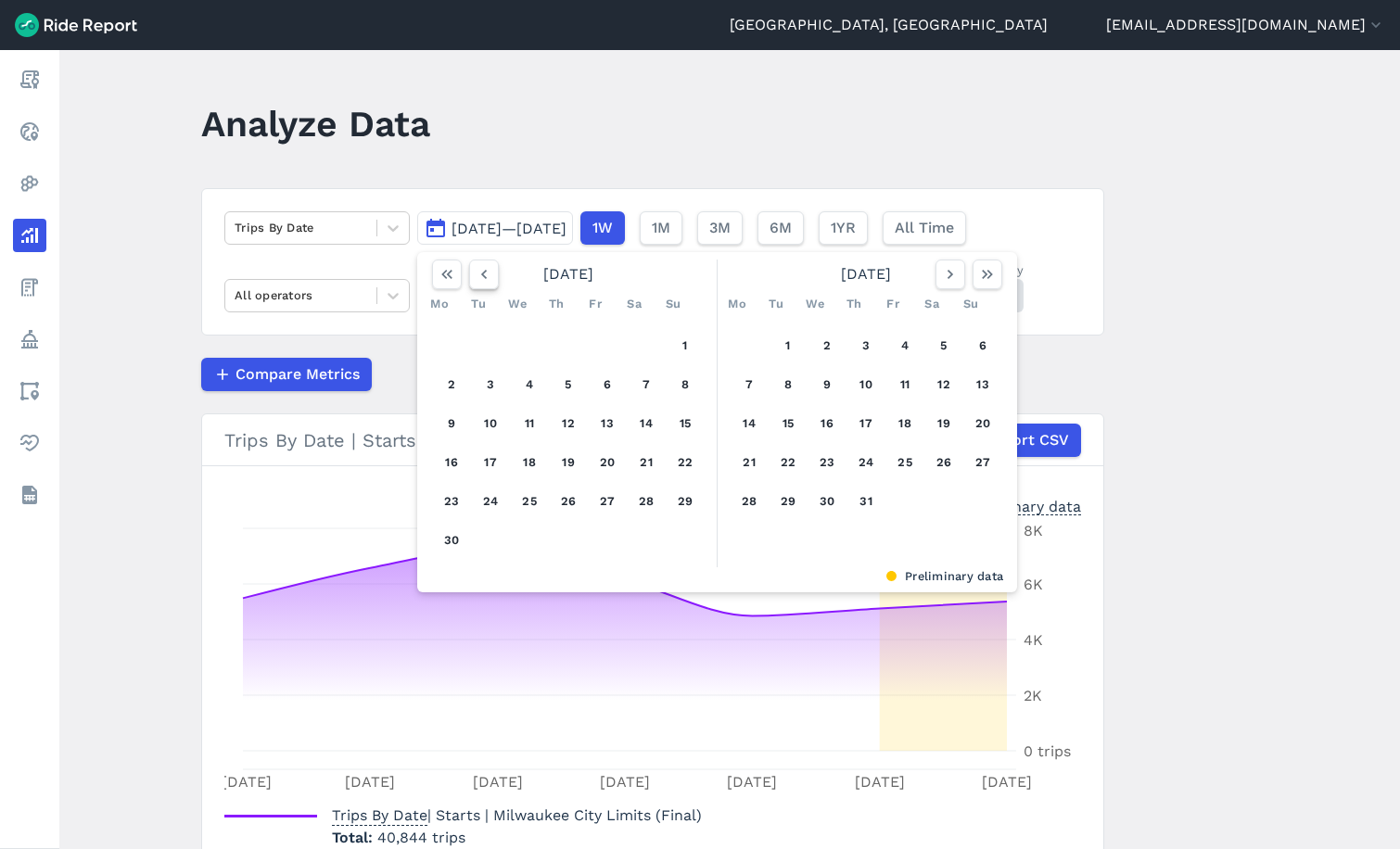
click at [475, 276] on icon "button" at bounding box center [484, 274] width 19 height 19
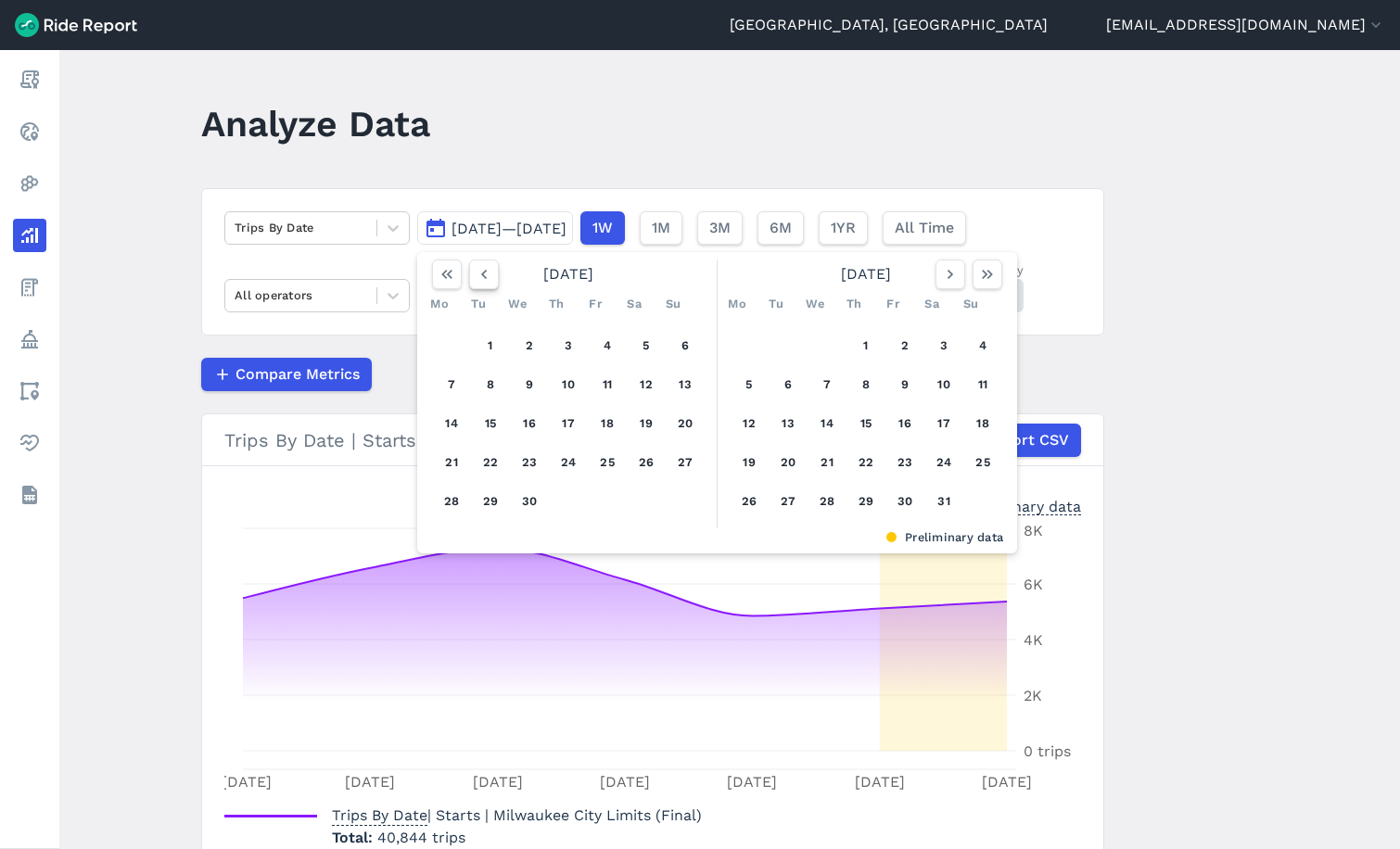
click at [475, 276] on icon "button" at bounding box center [484, 274] width 19 height 19
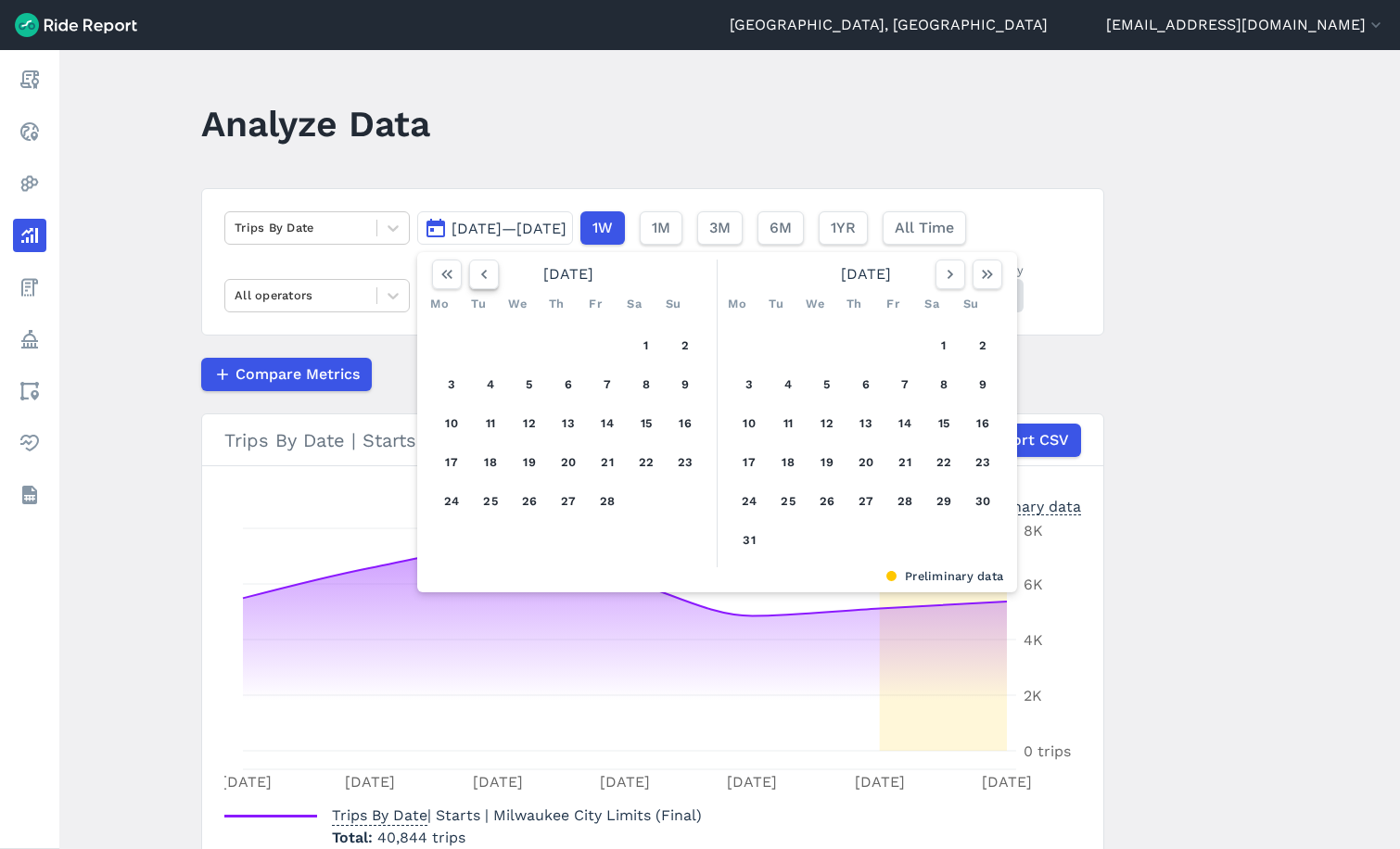
click at [475, 276] on icon "button" at bounding box center [484, 274] width 19 height 19
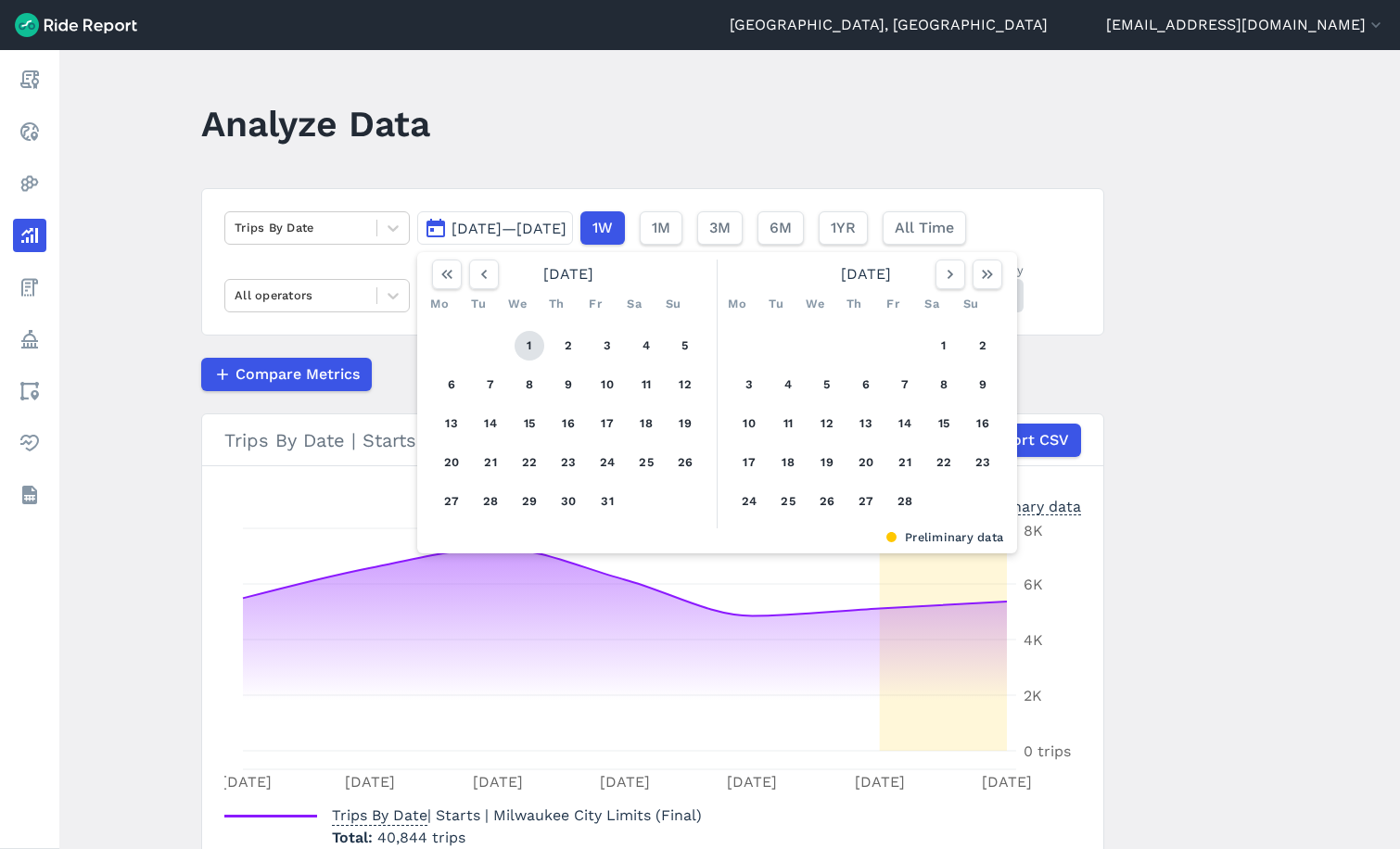
click at [522, 345] on button "1" at bounding box center [529, 346] width 30 height 30
click at [972, 268] on button "button" at bounding box center [987, 274] width 30 height 30
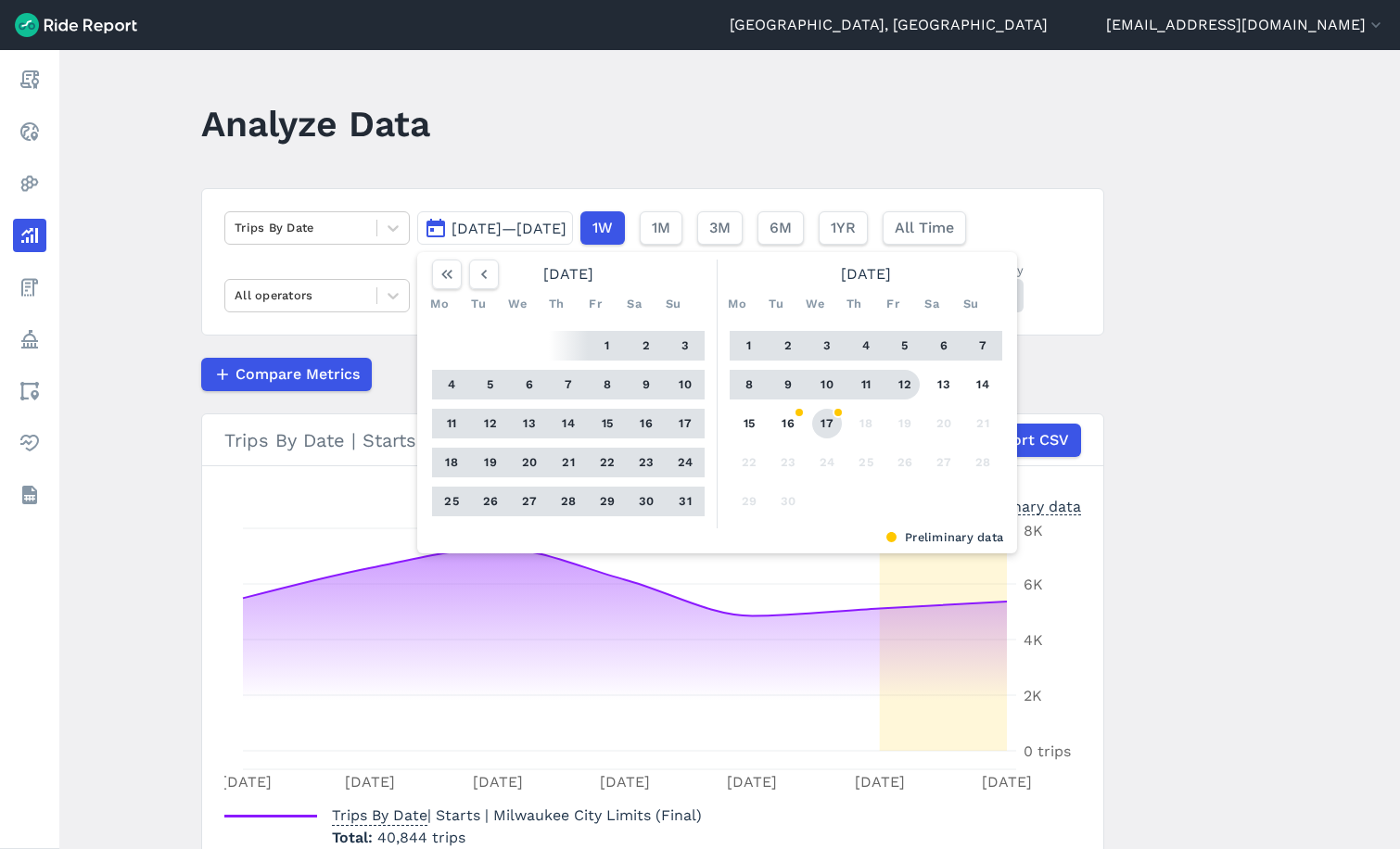
click at [817, 424] on button "17" at bounding box center [827, 424] width 30 height 30
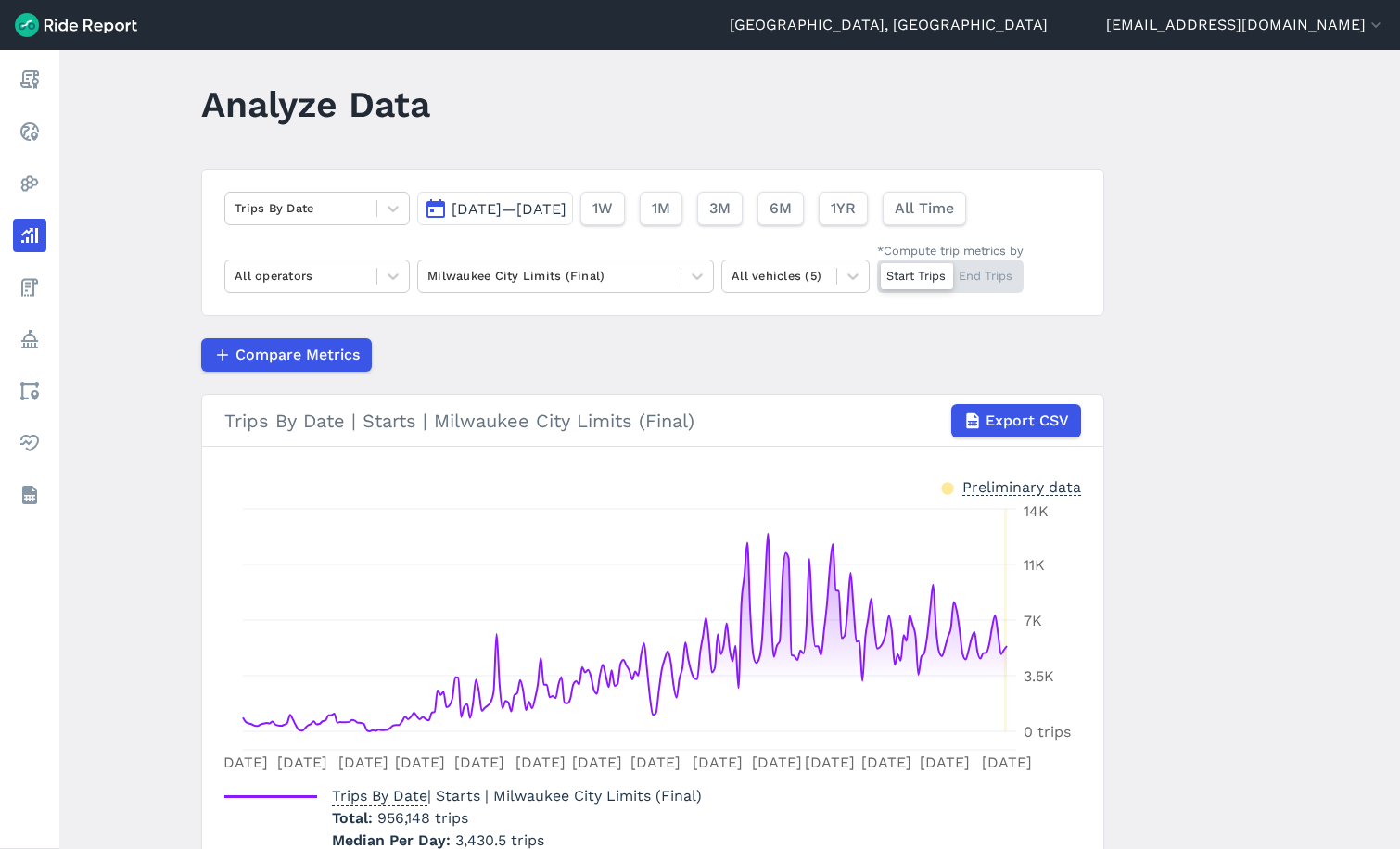
scroll to position [113, 0]
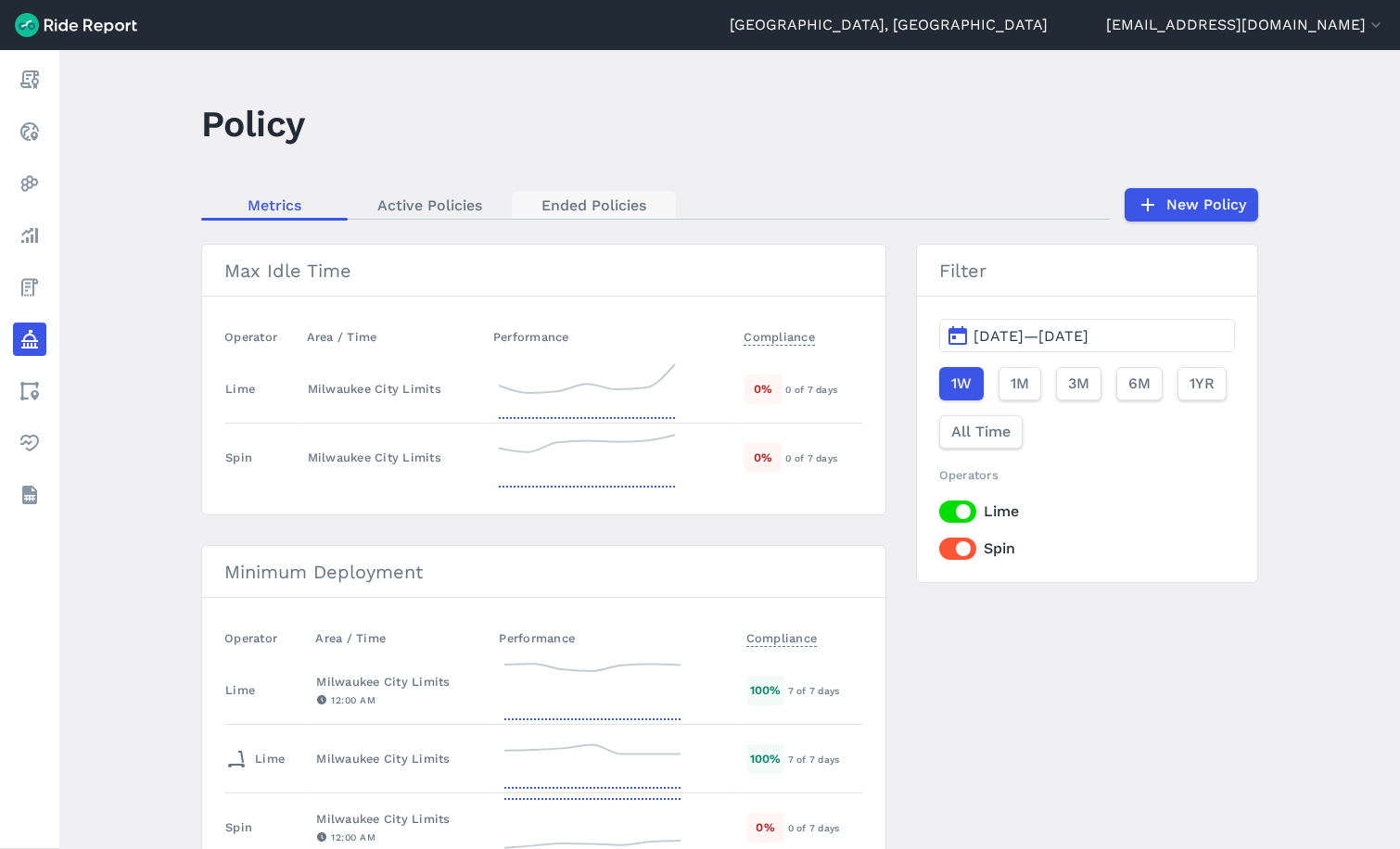
click at [554, 212] on link "Ended Policies" at bounding box center [594, 204] width 164 height 28
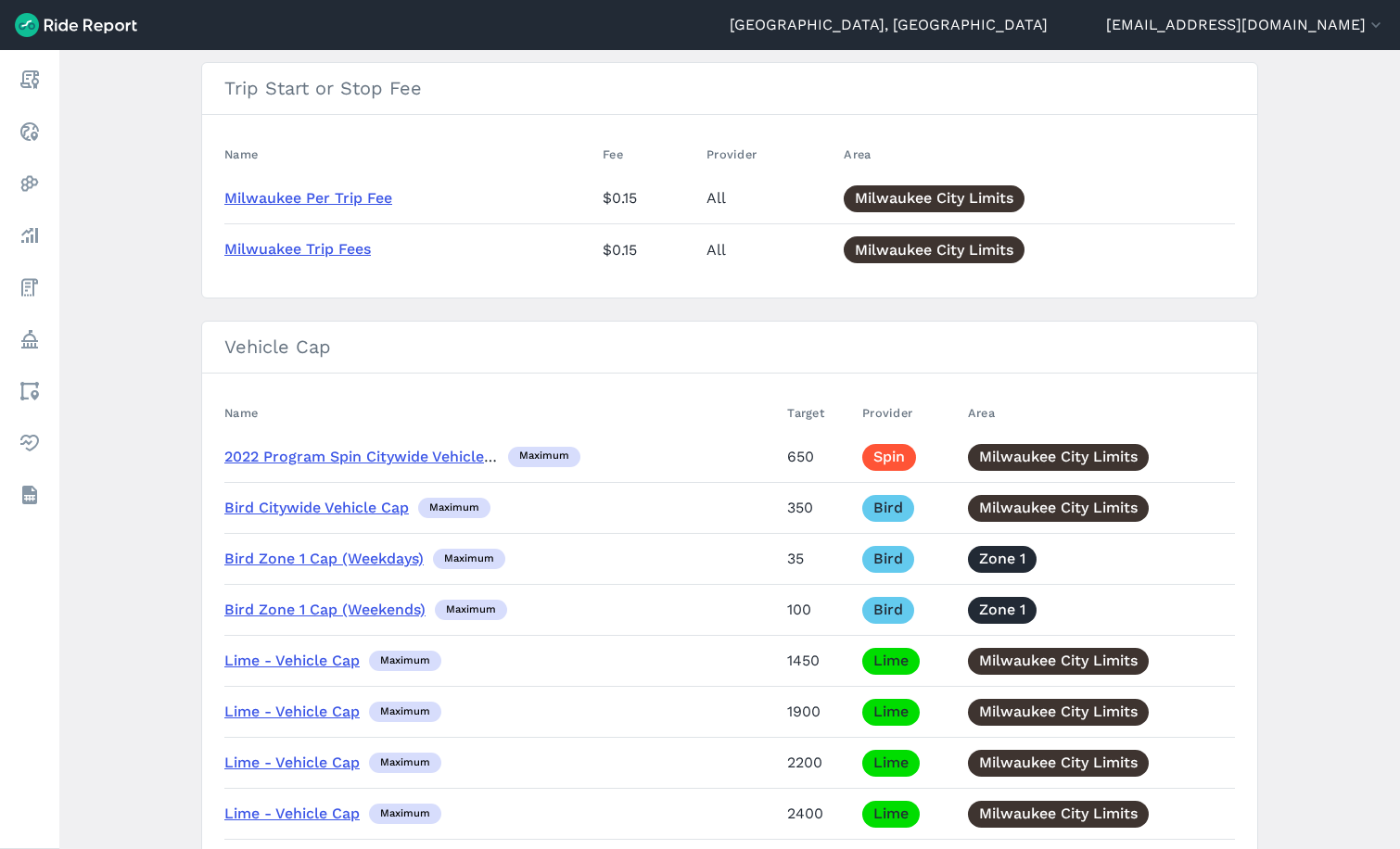
scroll to position [10849, 0]
